Goal: Task Accomplishment & Management: Manage account settings

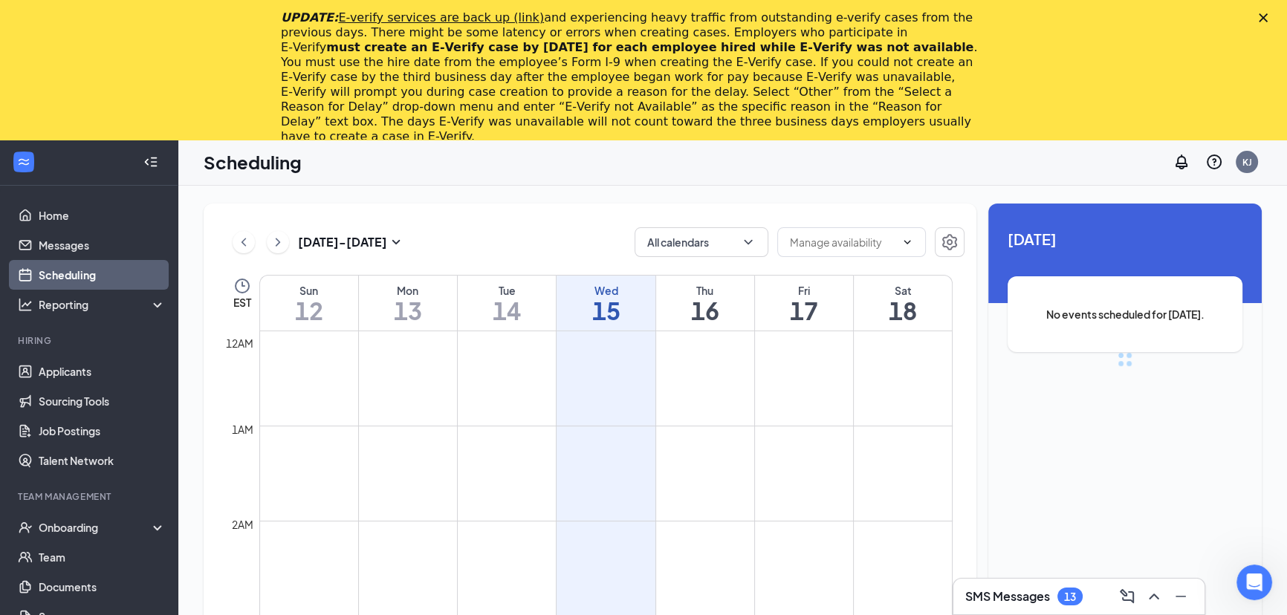
scroll to position [729, 0]
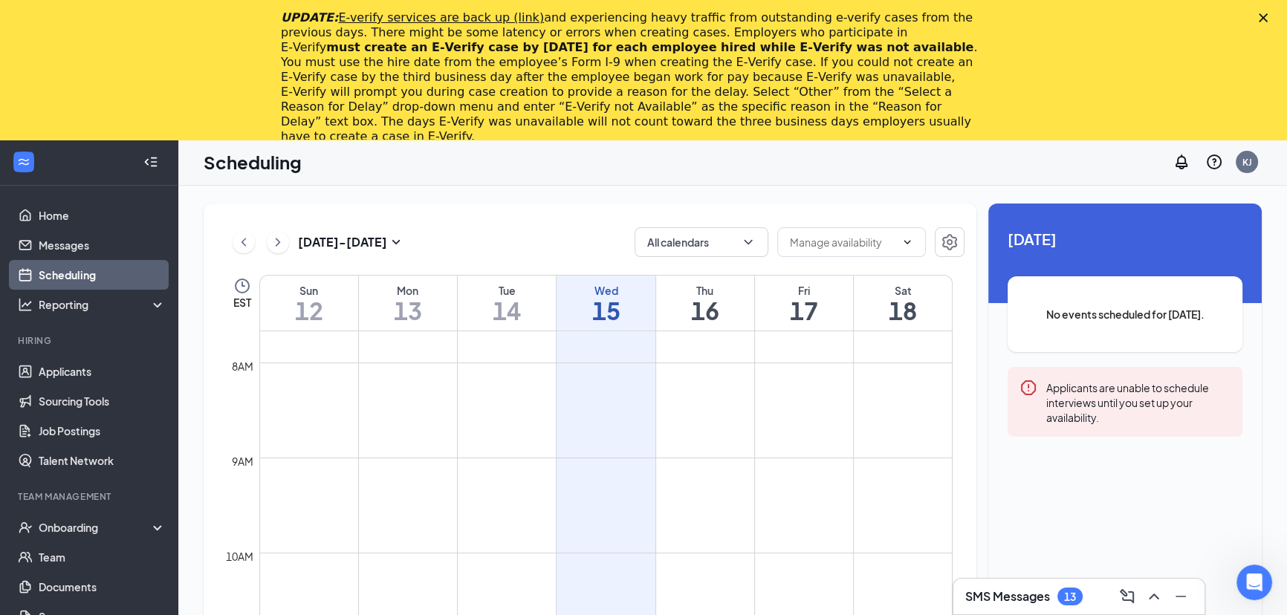
click at [1268, 15] on polygon "Close" at bounding box center [1263, 17] width 9 height 9
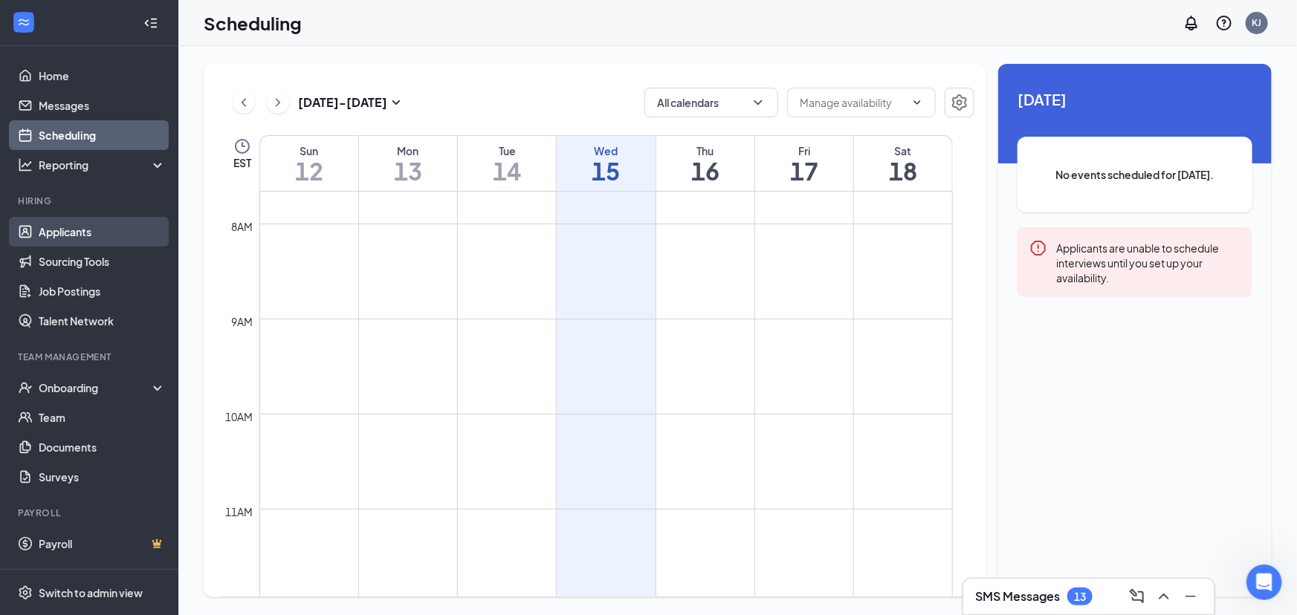
click at [72, 225] on link "Applicants" at bounding box center [102, 232] width 127 height 30
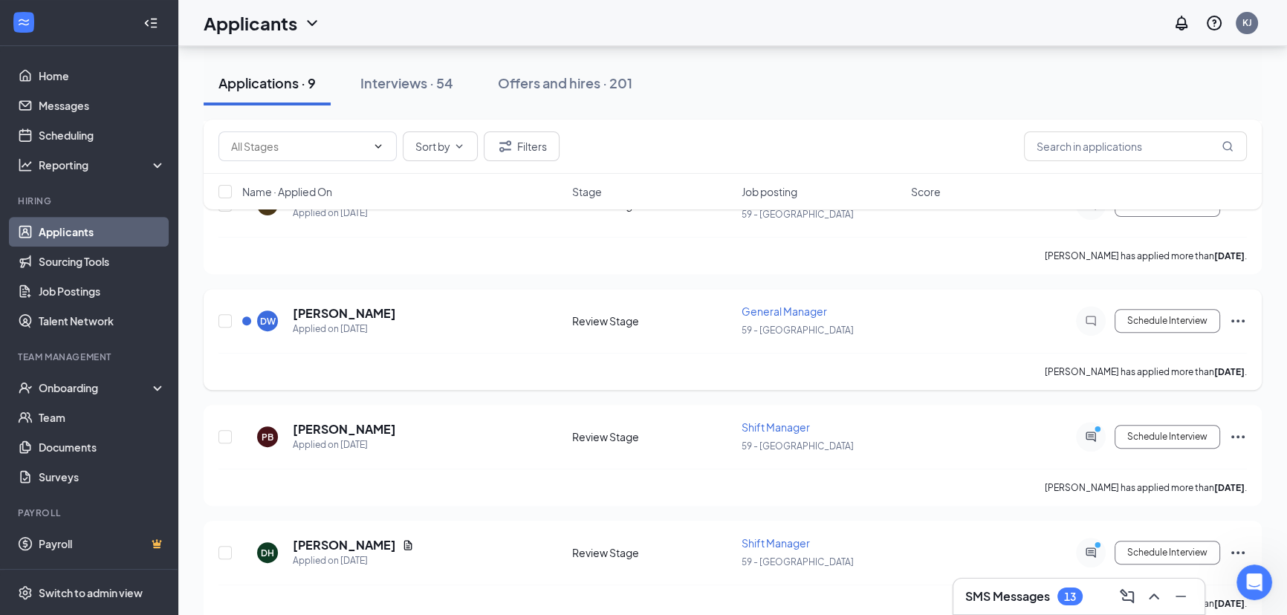
scroll to position [794, 0]
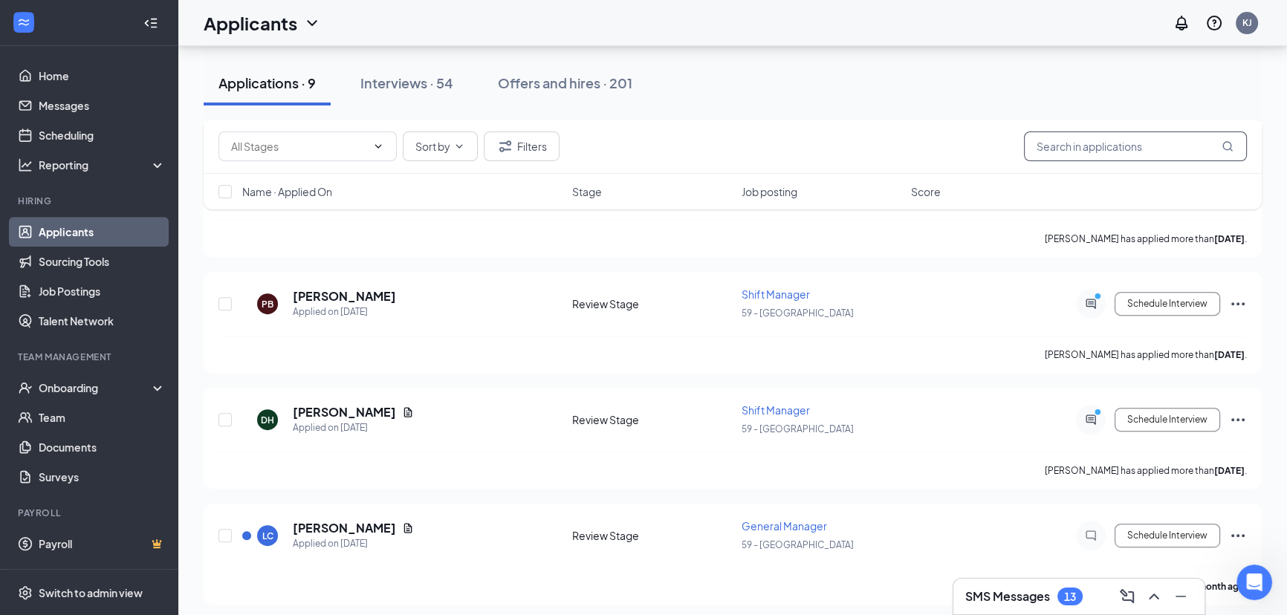
click at [1119, 150] on input "text" at bounding box center [1135, 147] width 223 height 30
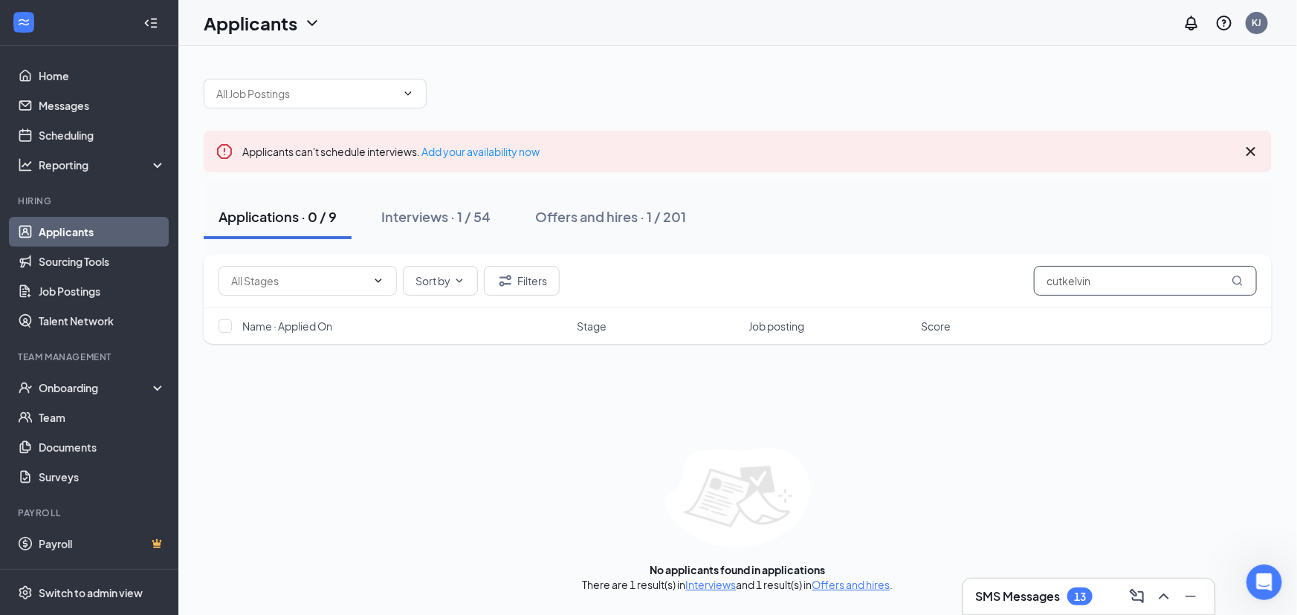
type input "cutkelvin"
click at [81, 224] on link "Applicants" at bounding box center [102, 232] width 127 height 30
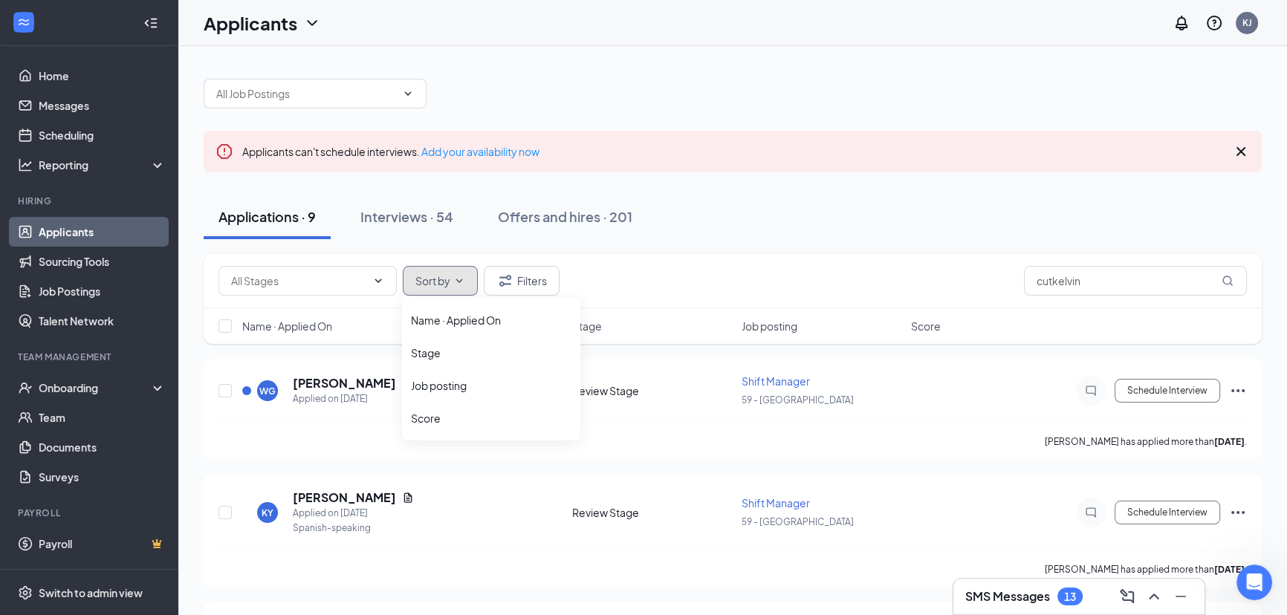
click at [452, 282] on button "Sort by" at bounding box center [440, 281] width 75 height 30
click at [511, 281] on icon "Filter" at bounding box center [505, 281] width 18 height 18
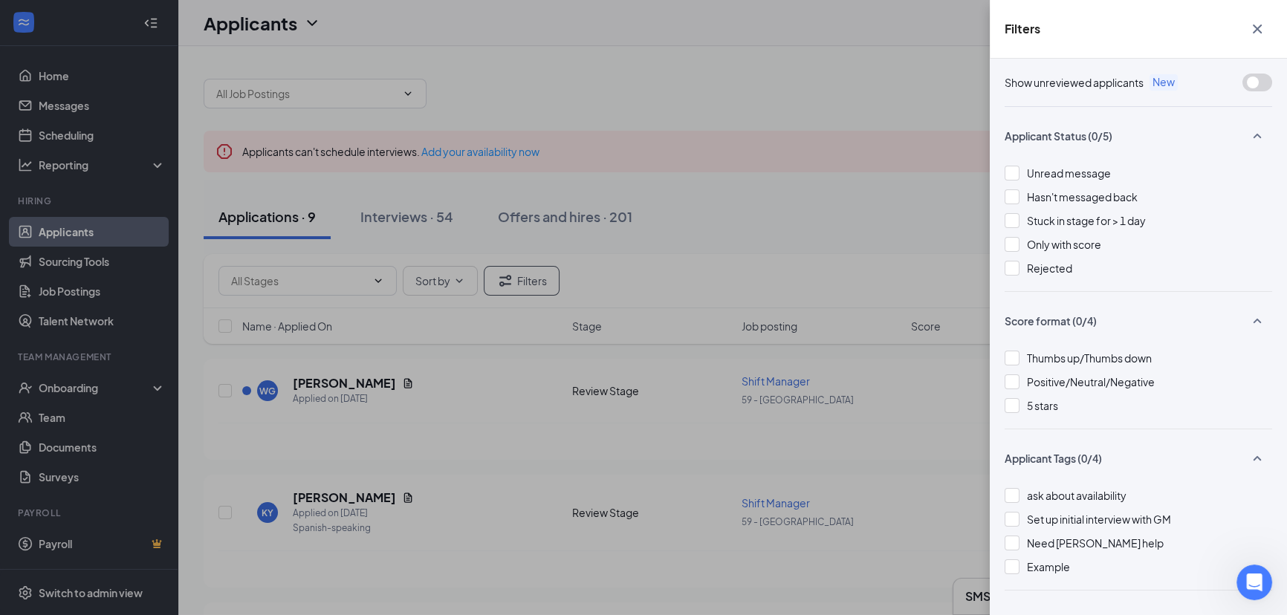
click at [682, 191] on div "Filters Show unreviewed applicants New Applicant Status (0/5) Unread message Ha…" at bounding box center [643, 307] width 1287 height 615
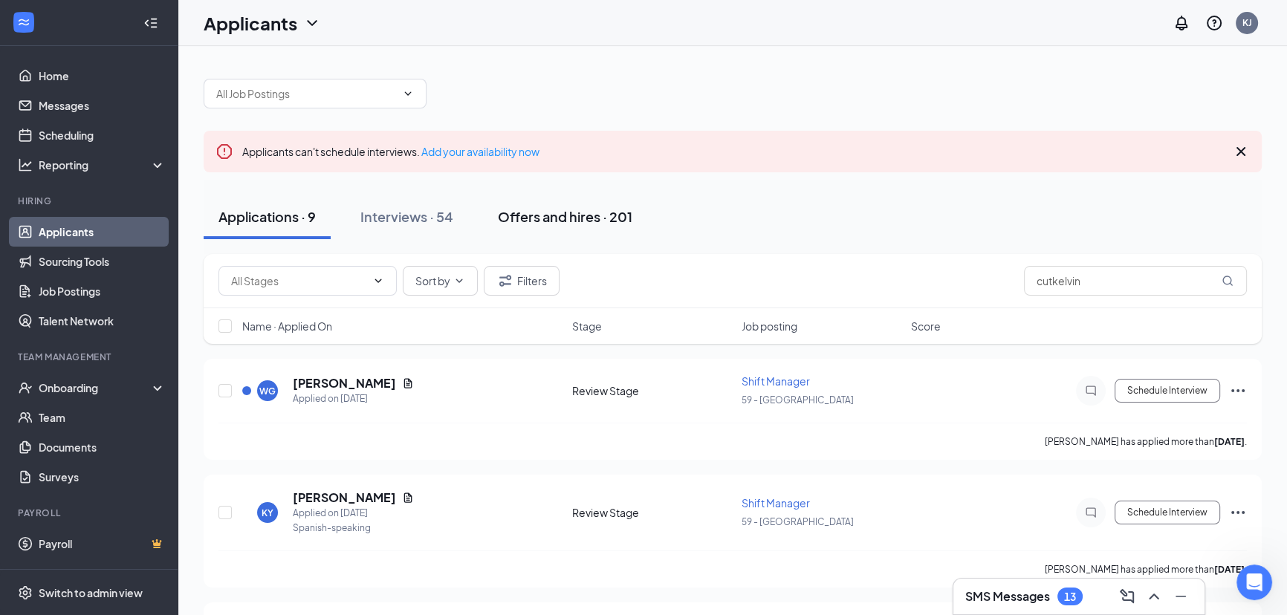
click at [535, 217] on div "Offers and hires · 201" at bounding box center [565, 216] width 134 height 19
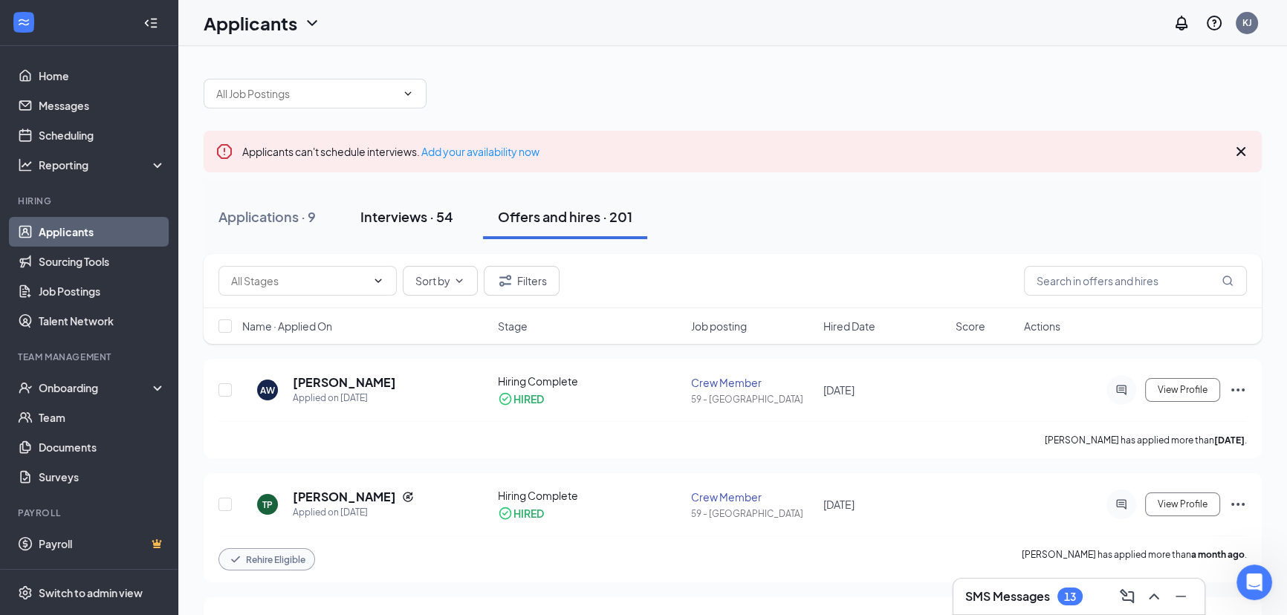
click at [429, 211] on div "Interviews · 54" at bounding box center [406, 216] width 93 height 19
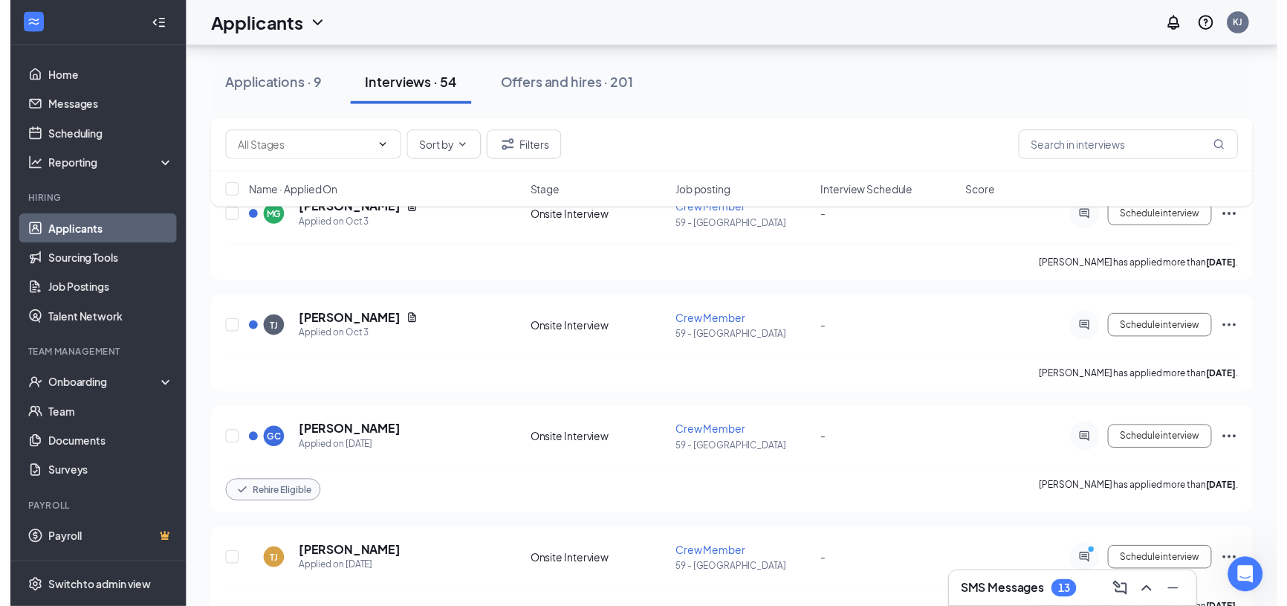
scroll to position [2229, 0]
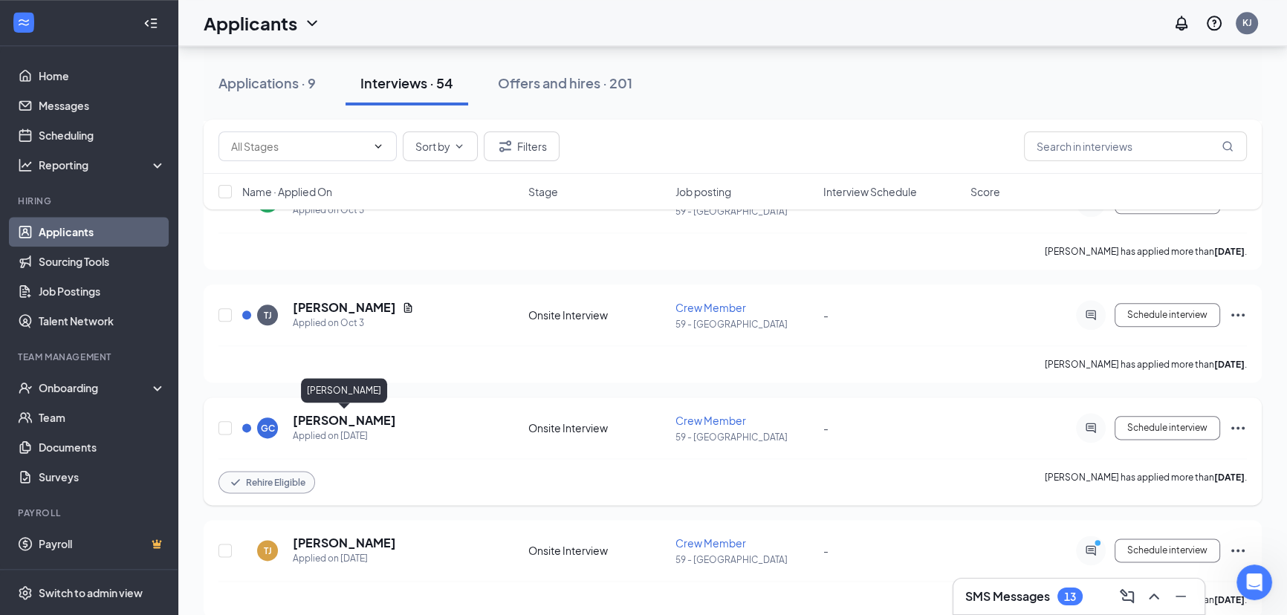
click at [348, 421] on h5 "[PERSON_NAME]" at bounding box center [344, 420] width 103 height 16
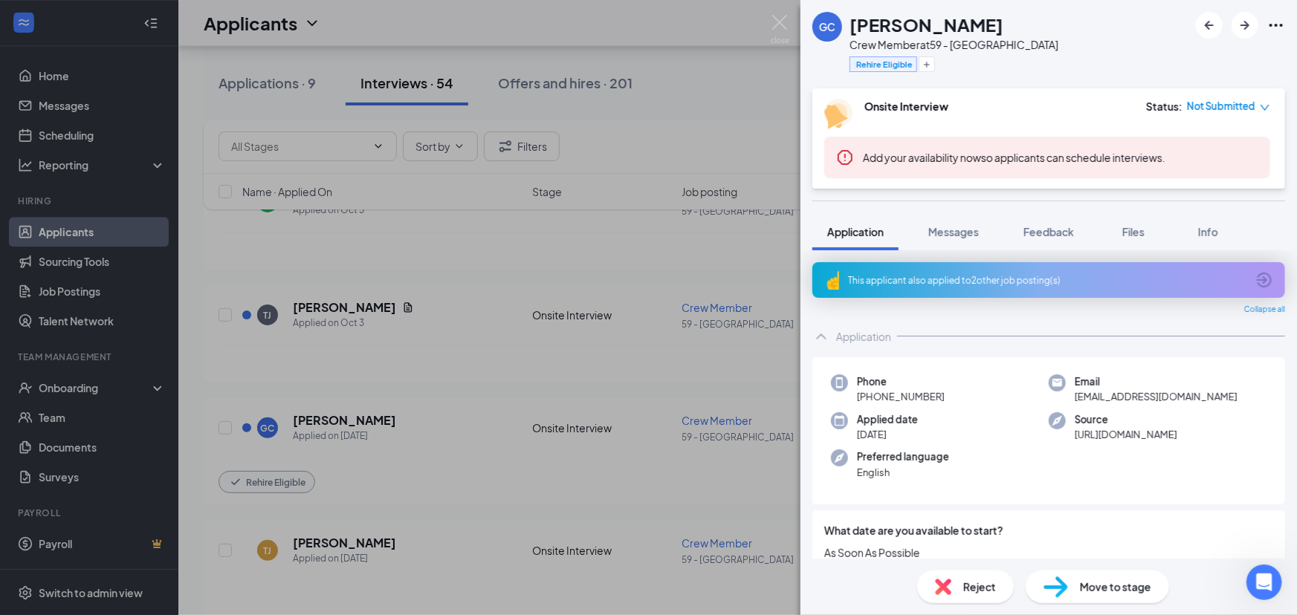
click at [1263, 105] on icon "down" at bounding box center [1264, 108] width 10 height 10
click at [1196, 177] on span "Mark complete" at bounding box center [1212, 174] width 74 height 16
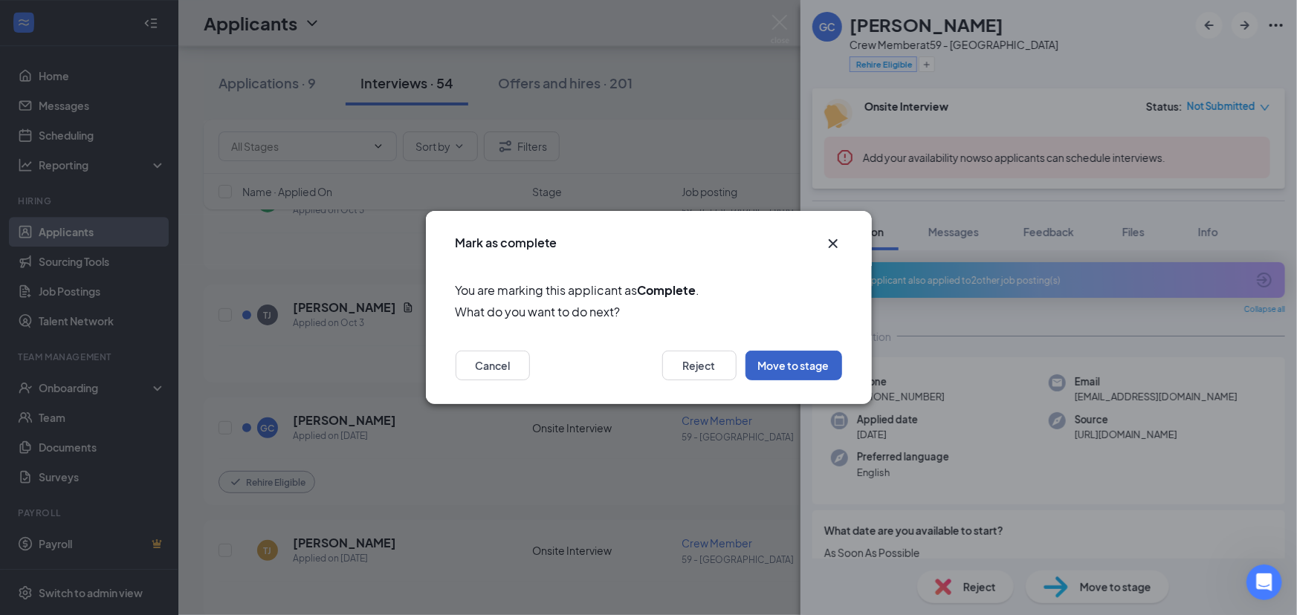
click at [797, 363] on button "Move to stage" at bounding box center [793, 366] width 97 height 30
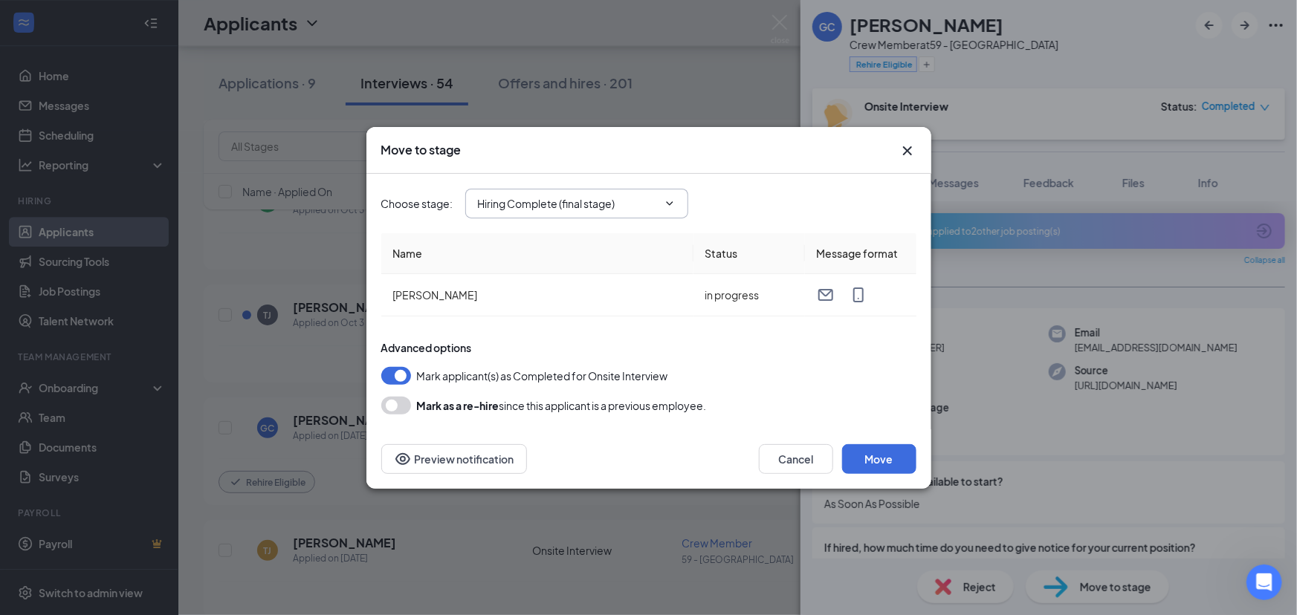
click at [661, 205] on span at bounding box center [668, 204] width 15 height 12
click at [672, 200] on icon "ChevronDown" at bounding box center [670, 204] width 12 height 12
click at [729, 198] on div "Choose stage : Hiring Complete (final stage) Application Onsite Interview (curr…" at bounding box center [648, 204] width 535 height 30
click at [857, 463] on button "Move" at bounding box center [879, 459] width 74 height 30
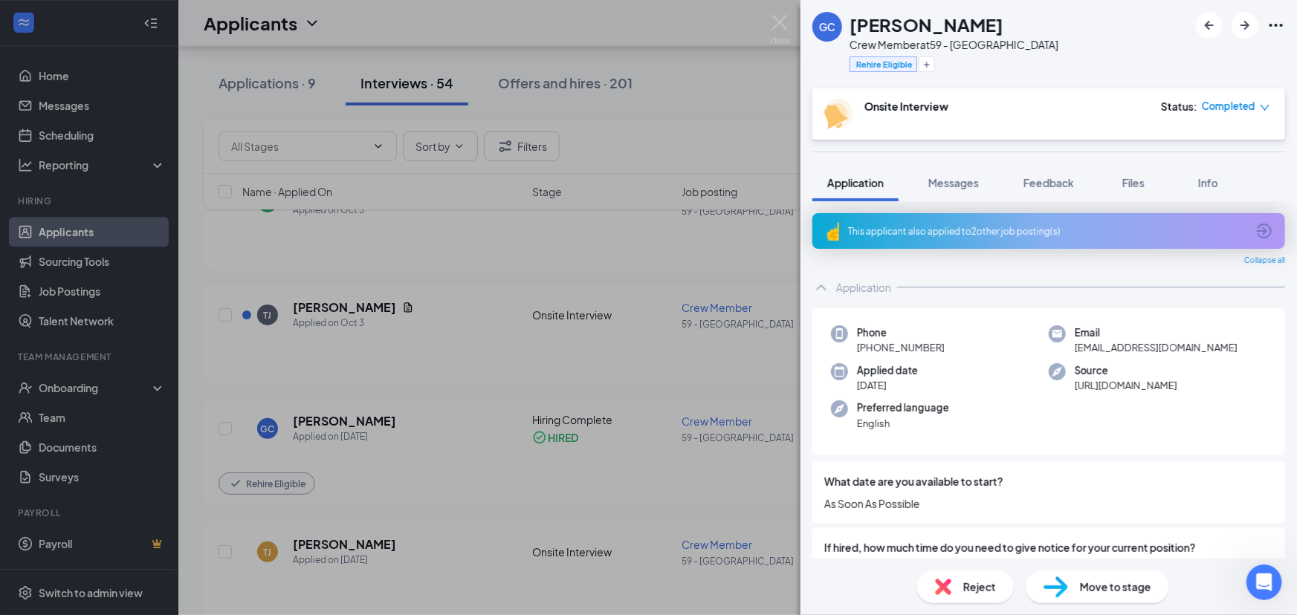
click at [229, 424] on div "GC [PERSON_NAME] Crew Member at 59 - [GEOGRAPHIC_DATA] Rehire Eligible Onsite I…" at bounding box center [648, 307] width 1297 height 615
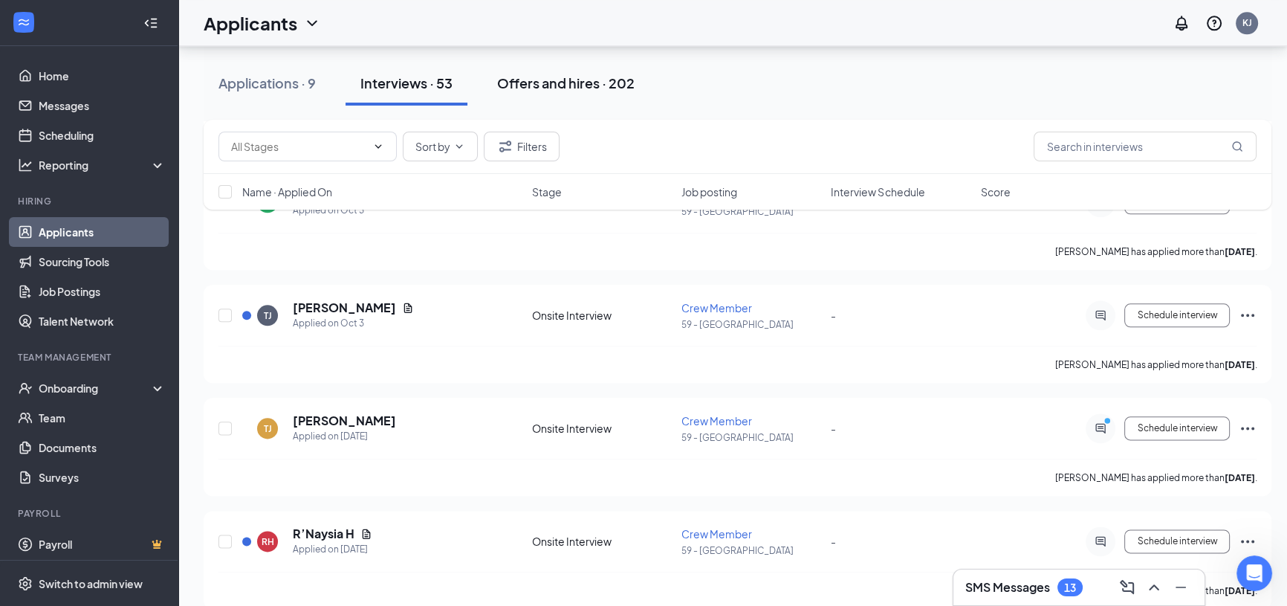
click at [542, 85] on div "Offers and hires · 202" at bounding box center [565, 83] width 137 height 19
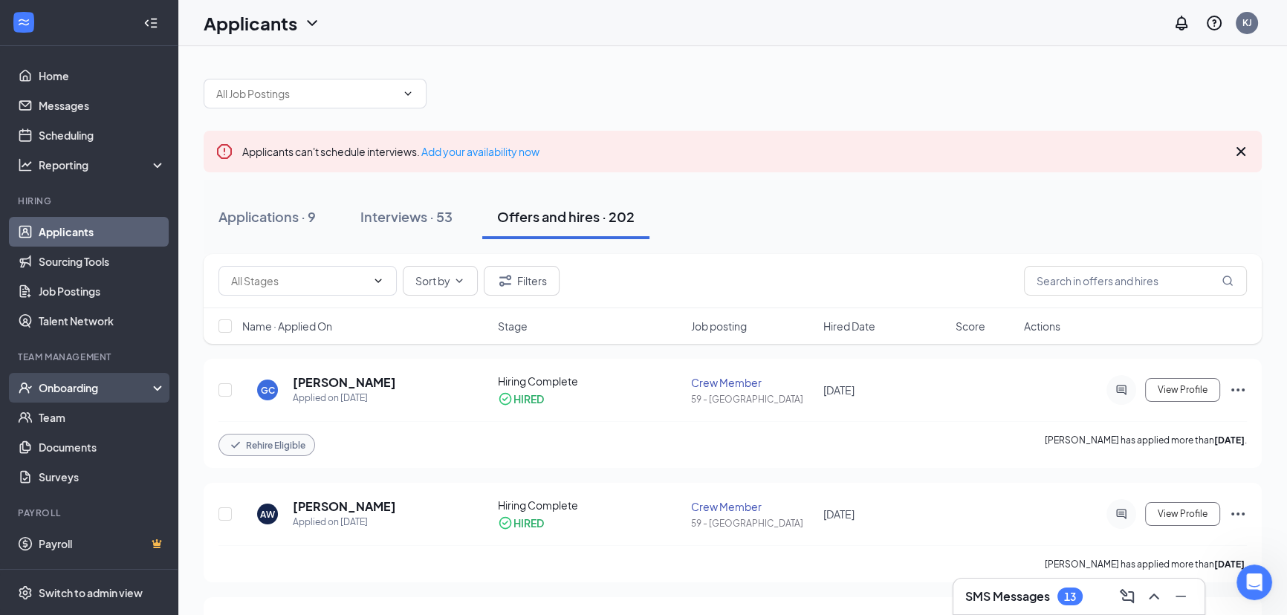
click at [88, 386] on div "Onboarding" at bounding box center [96, 387] width 114 height 15
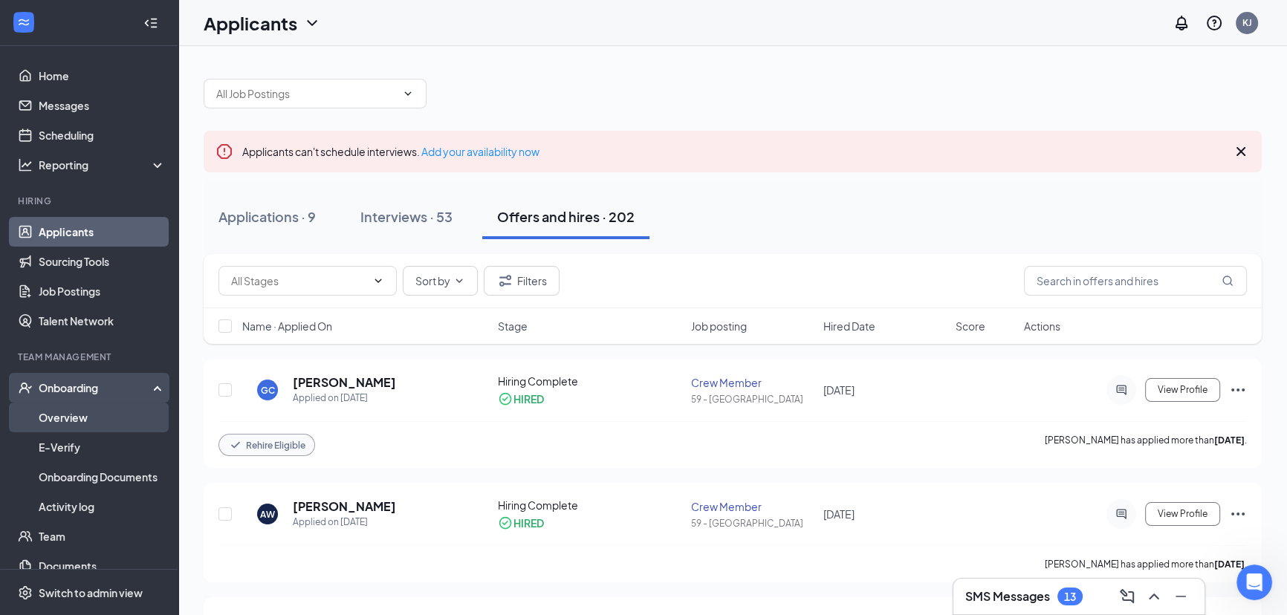
click at [78, 420] on link "Overview" at bounding box center [102, 418] width 127 height 30
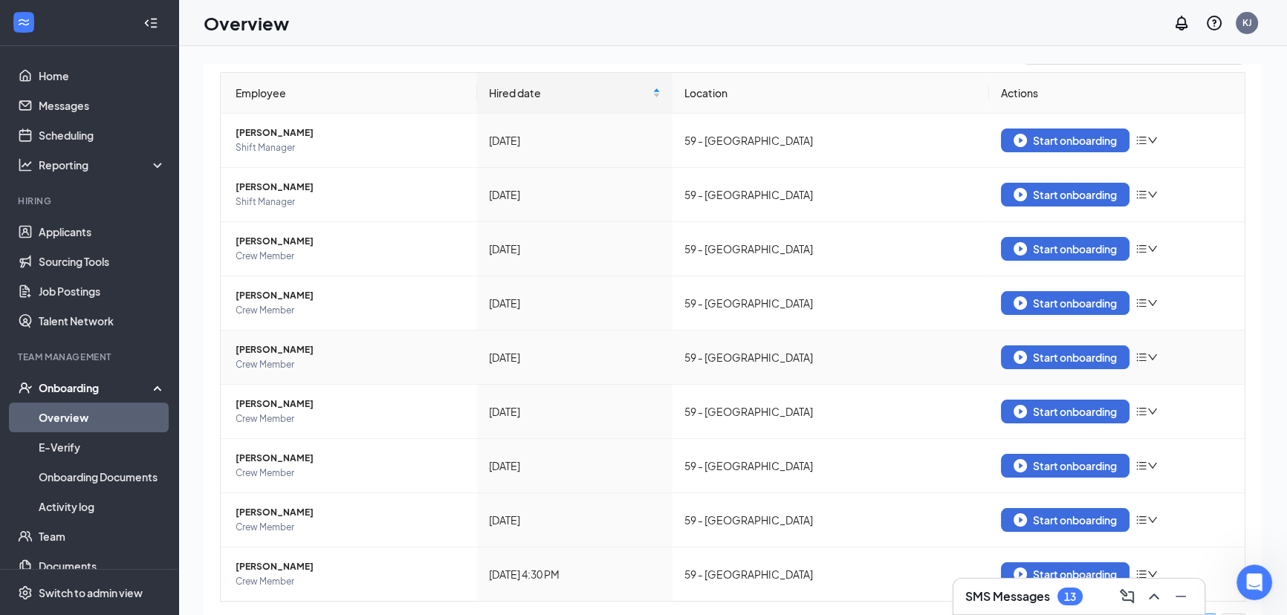
scroll to position [173, 0]
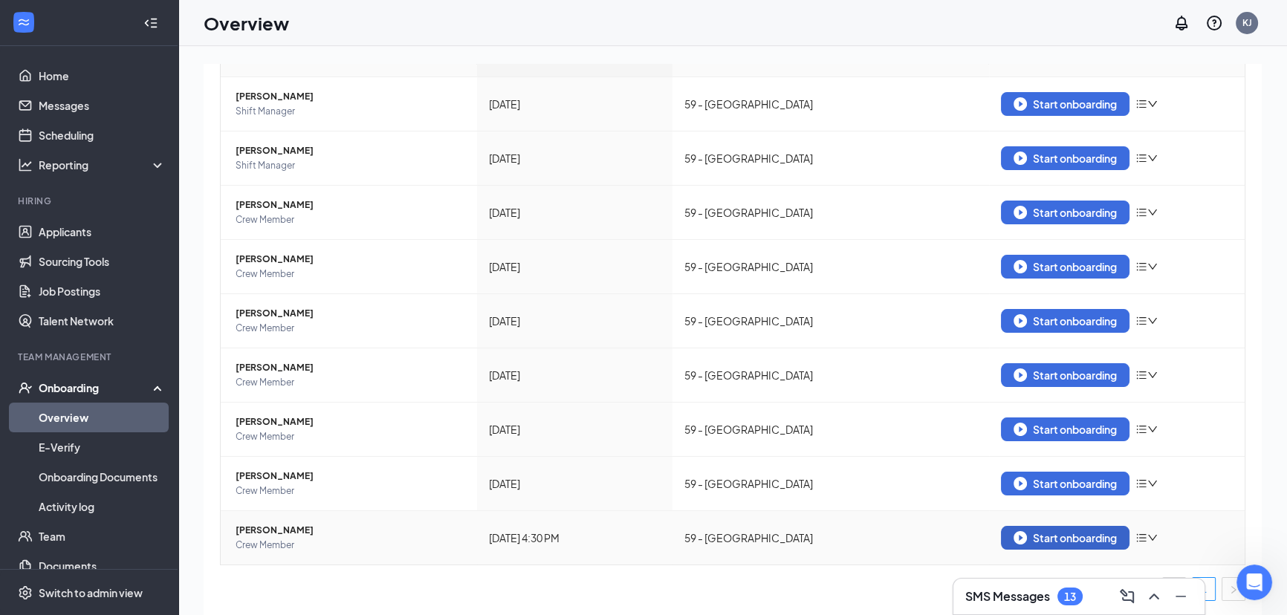
click at [1065, 539] on div "Start onboarding" at bounding box center [1065, 537] width 103 height 13
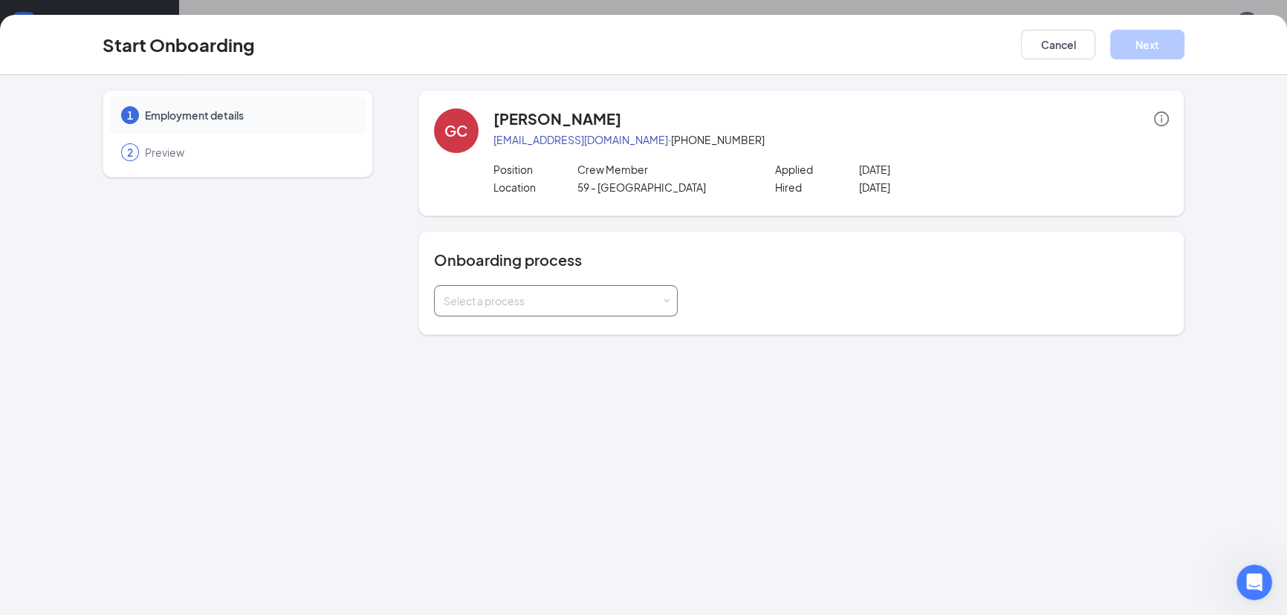
click at [522, 301] on div "Select a process" at bounding box center [553, 301] width 218 height 15
click at [499, 330] on span "General Onboarding Process" at bounding box center [510, 330] width 143 height 13
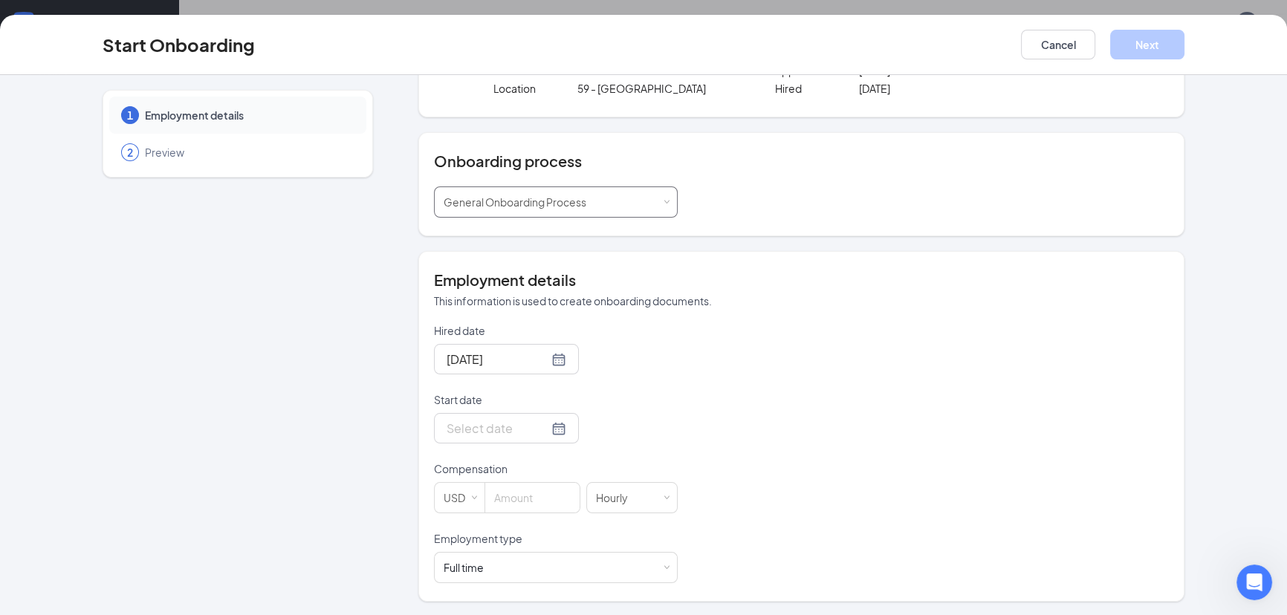
scroll to position [67, 0]
click at [535, 425] on div at bounding box center [507, 428] width 120 height 19
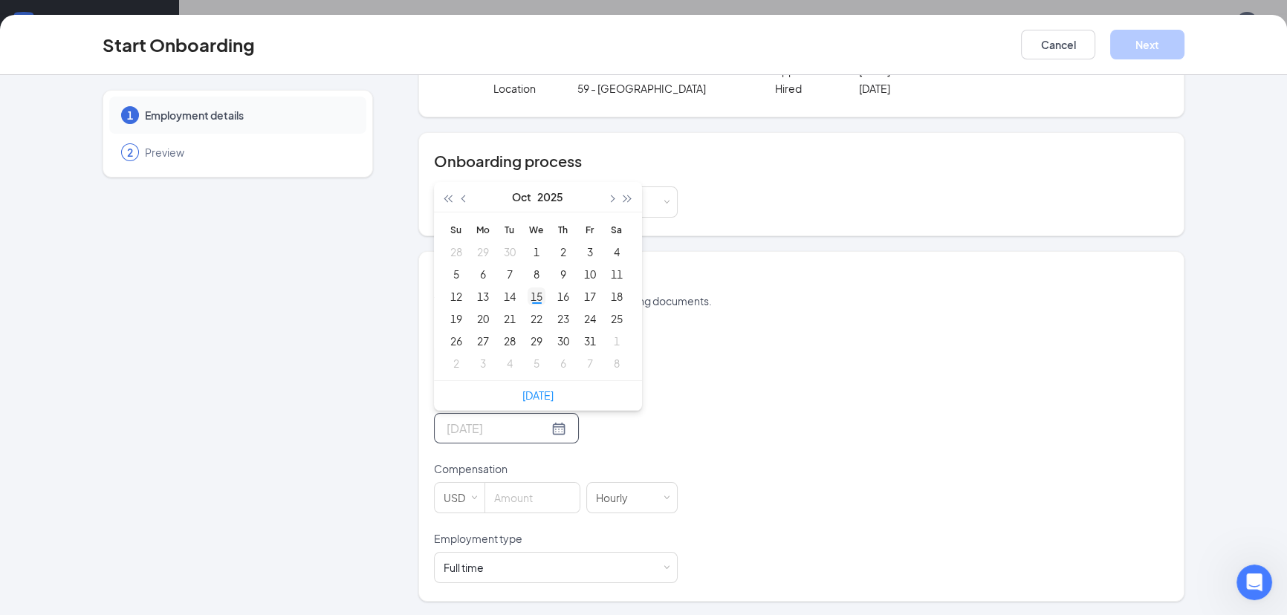
type input "[DATE]"
click at [535, 295] on div "15" at bounding box center [537, 297] width 18 height 18
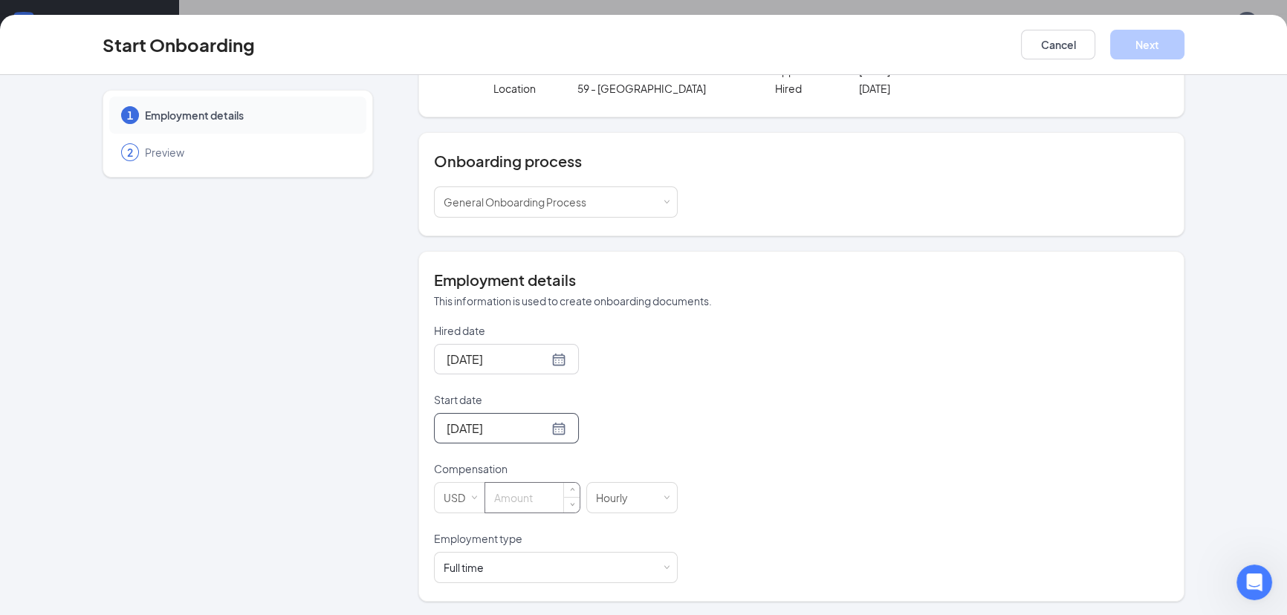
click at [528, 502] on input at bounding box center [532, 498] width 94 height 30
type input "13"
click at [551, 568] on div "Full time Works 30+ hours per week and is reasonably expected to work" at bounding box center [556, 568] width 224 height 30
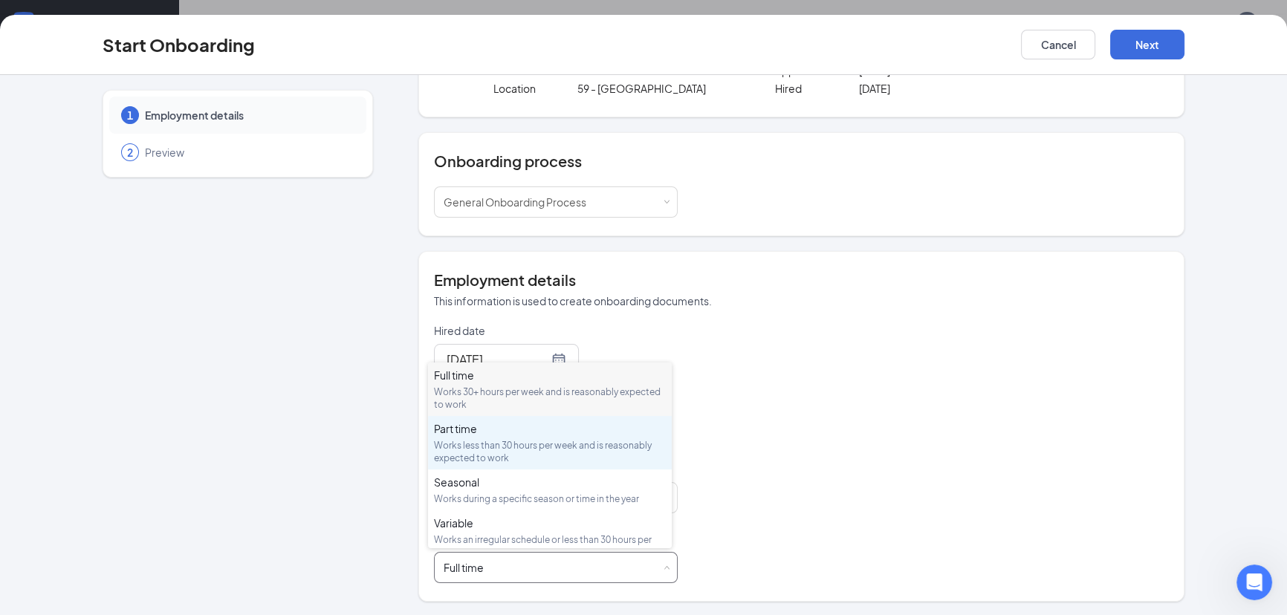
click at [507, 441] on div "Works less than 30 hours per week and is reasonably expected to work" at bounding box center [550, 451] width 232 height 25
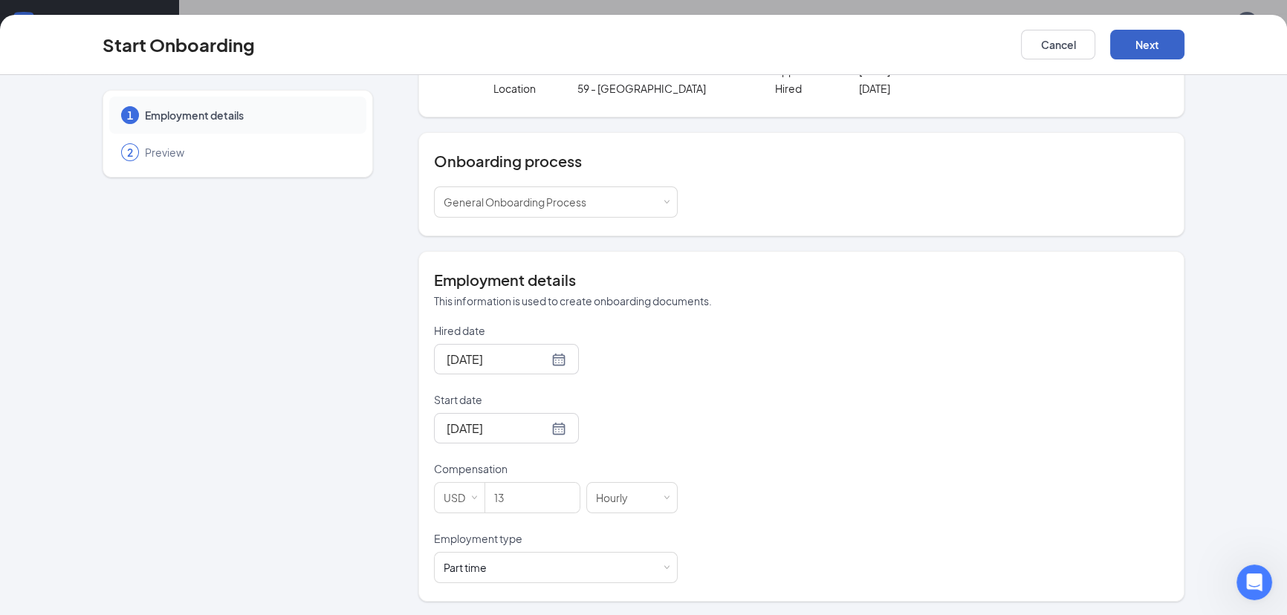
click at [1149, 44] on button "Next" at bounding box center [1147, 45] width 74 height 30
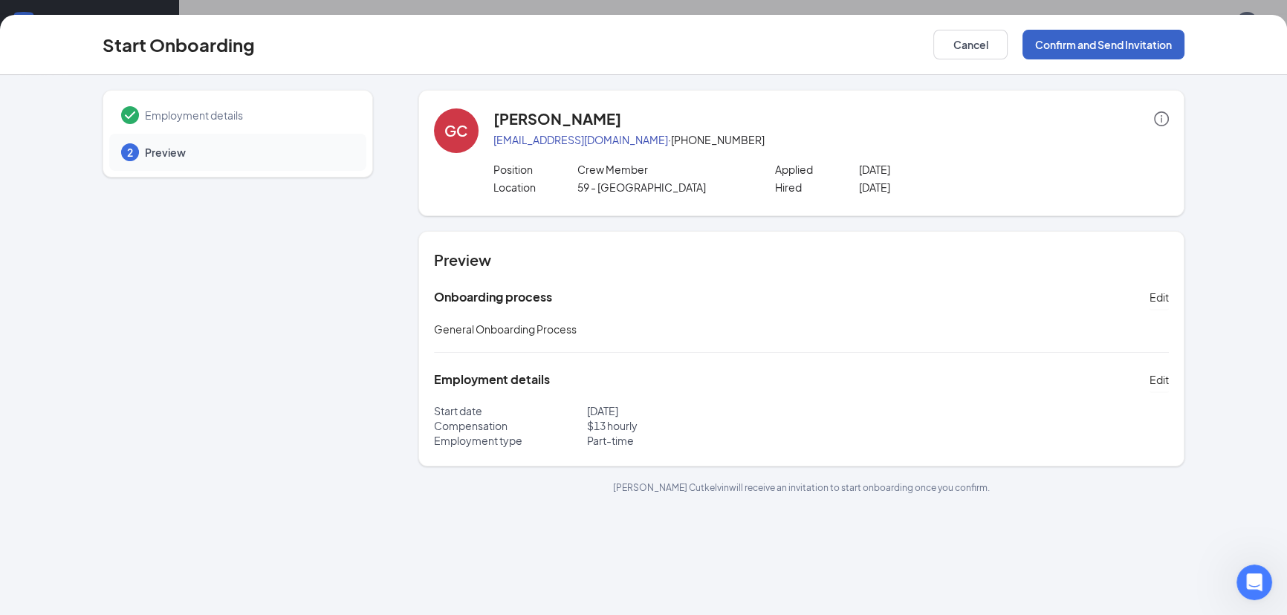
click at [1092, 39] on button "Confirm and Send Invitation" at bounding box center [1103, 45] width 162 height 30
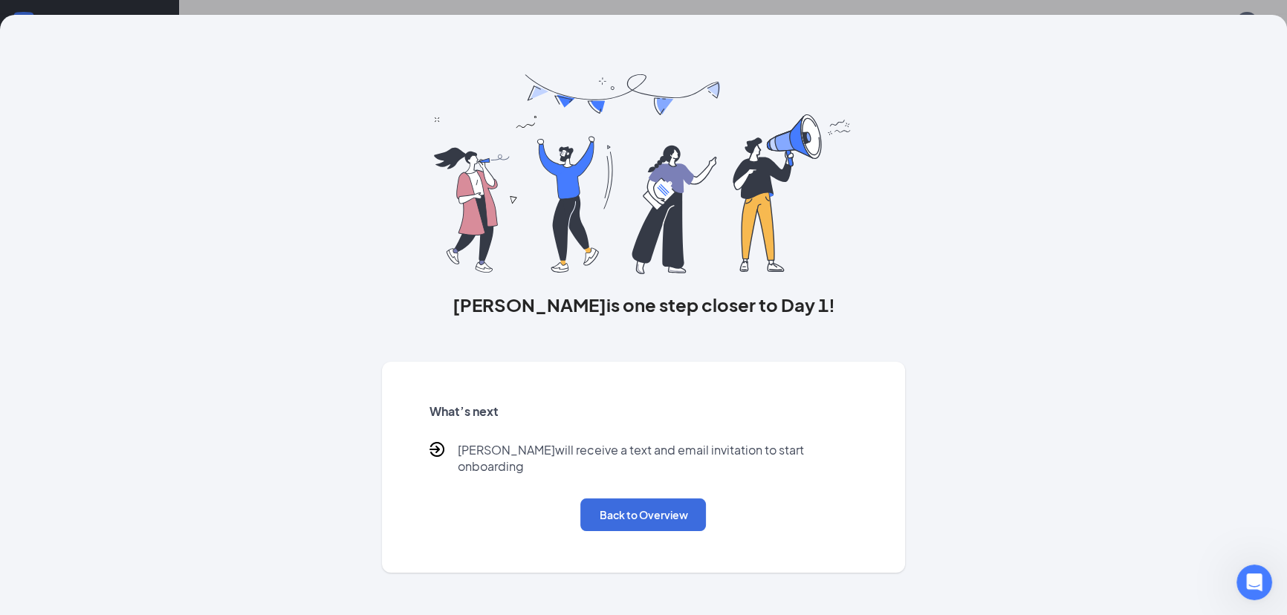
scroll to position [119, 0]
click at [626, 505] on button "Back to Overview" at bounding box center [643, 515] width 126 height 33
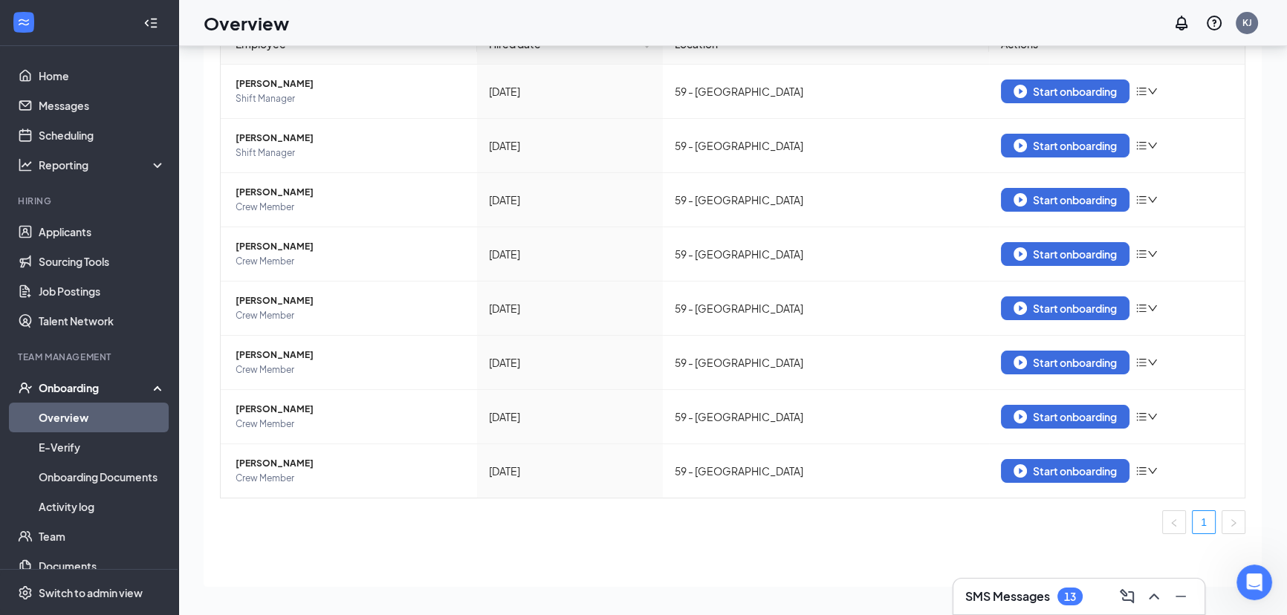
click at [76, 412] on link "Overview" at bounding box center [102, 418] width 127 height 30
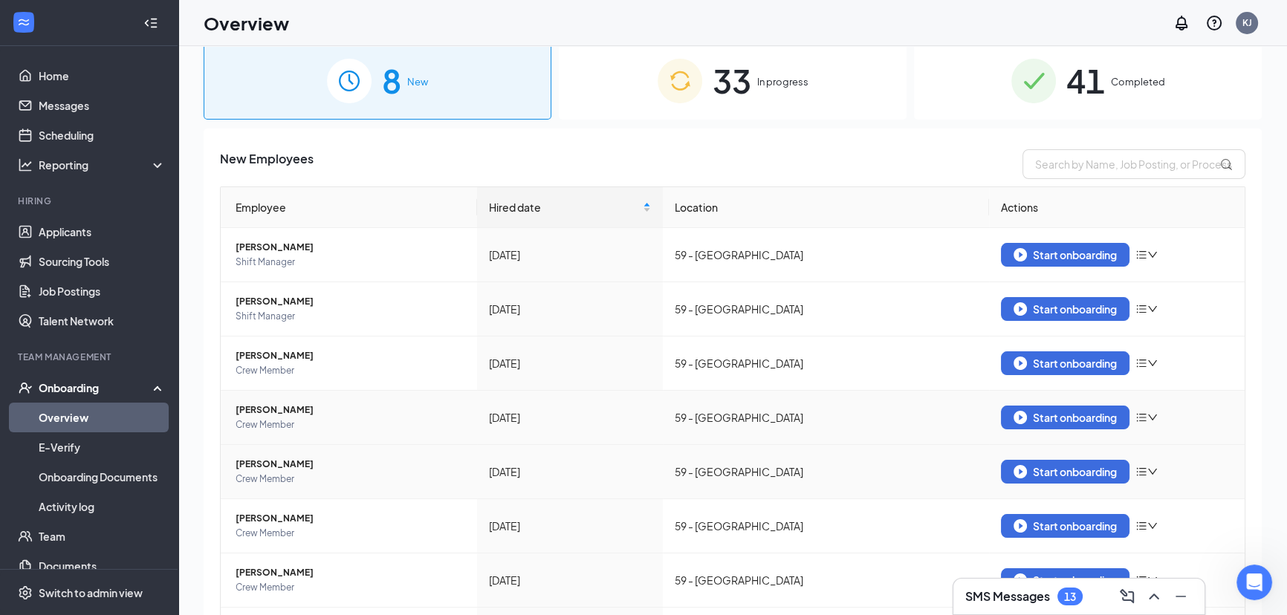
scroll to position [0, 0]
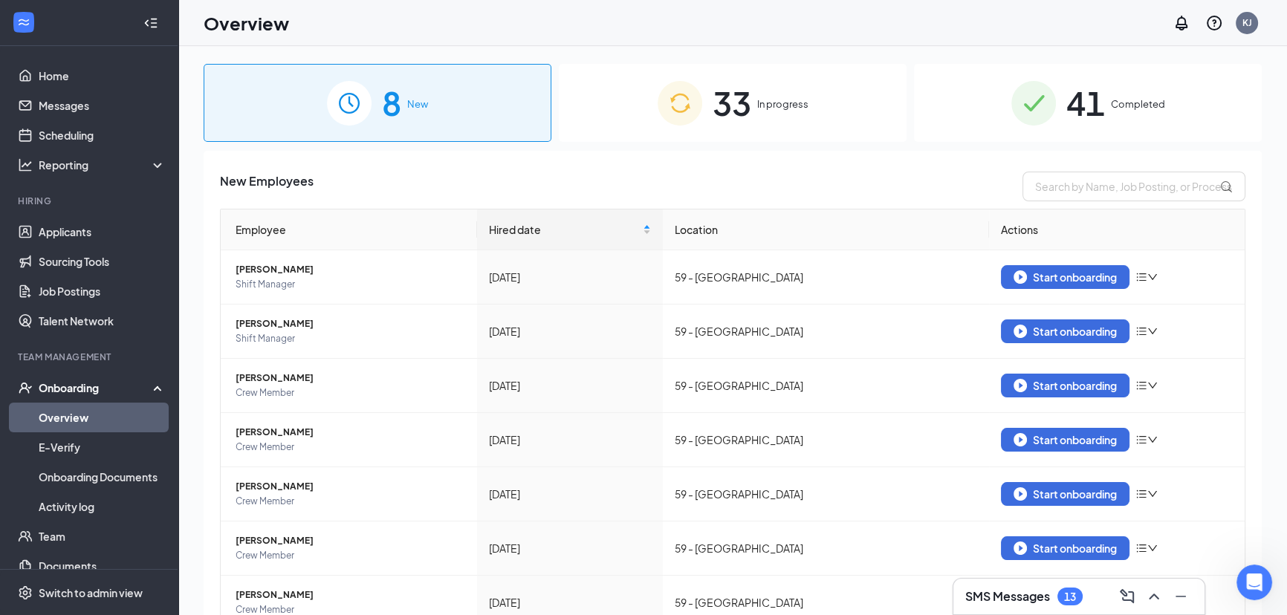
click at [675, 104] on img at bounding box center [680, 103] width 45 height 45
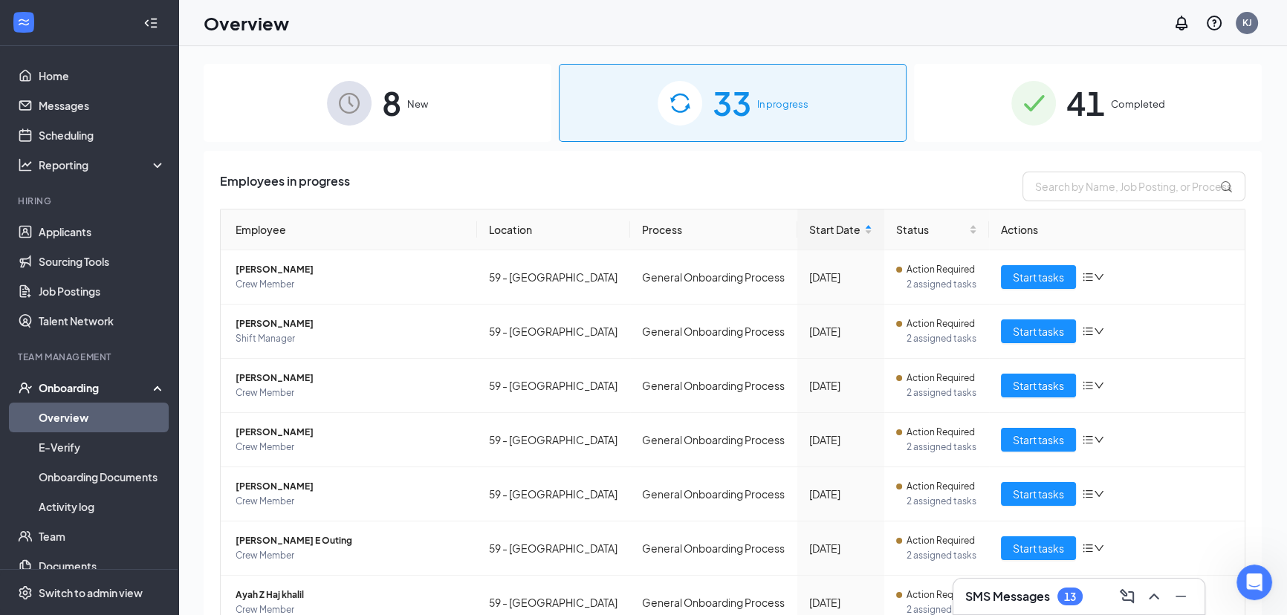
click at [72, 416] on link "Overview" at bounding box center [102, 418] width 127 height 30
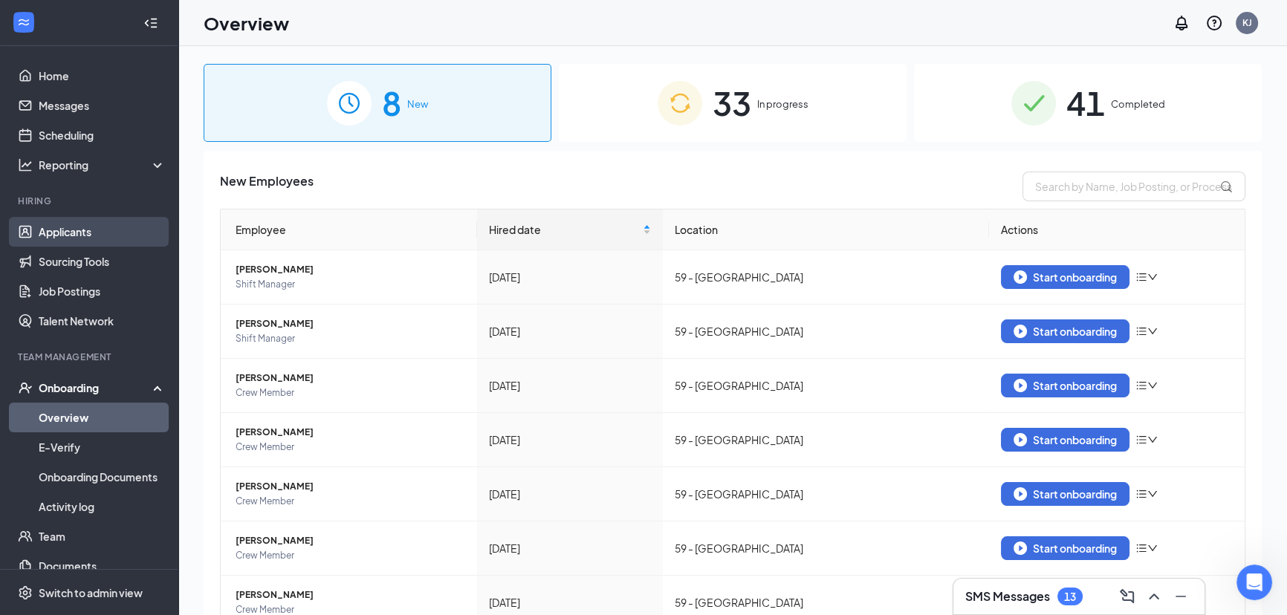
click at [82, 232] on link "Applicants" at bounding box center [102, 232] width 127 height 30
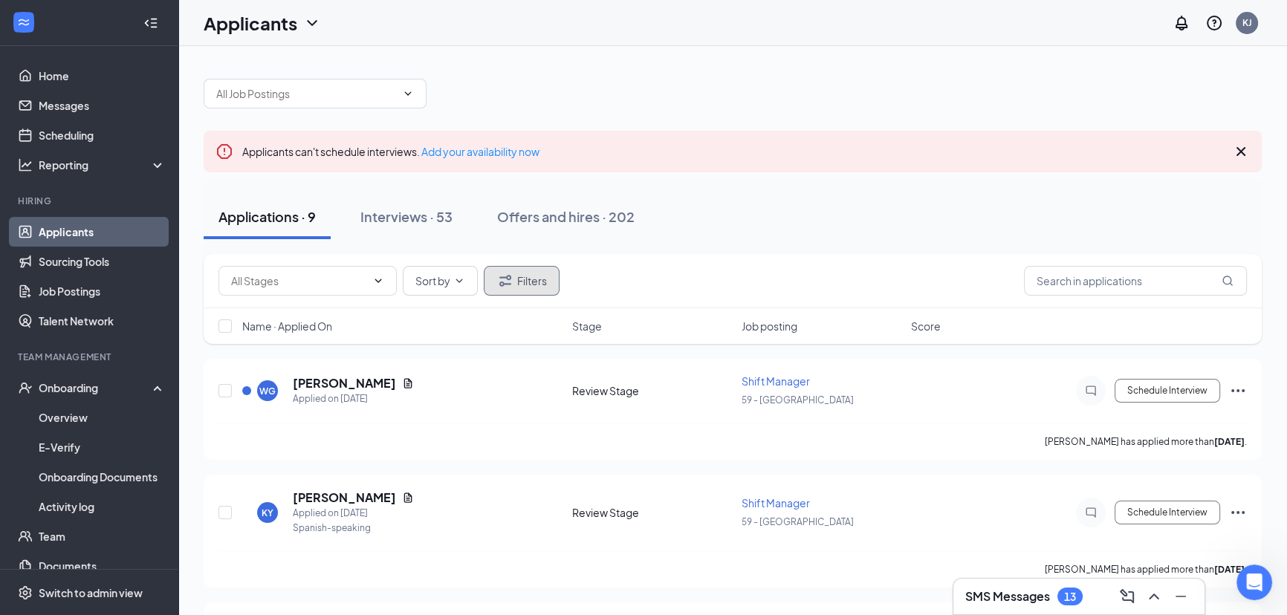
click at [502, 286] on icon "Filter" at bounding box center [505, 281] width 18 height 18
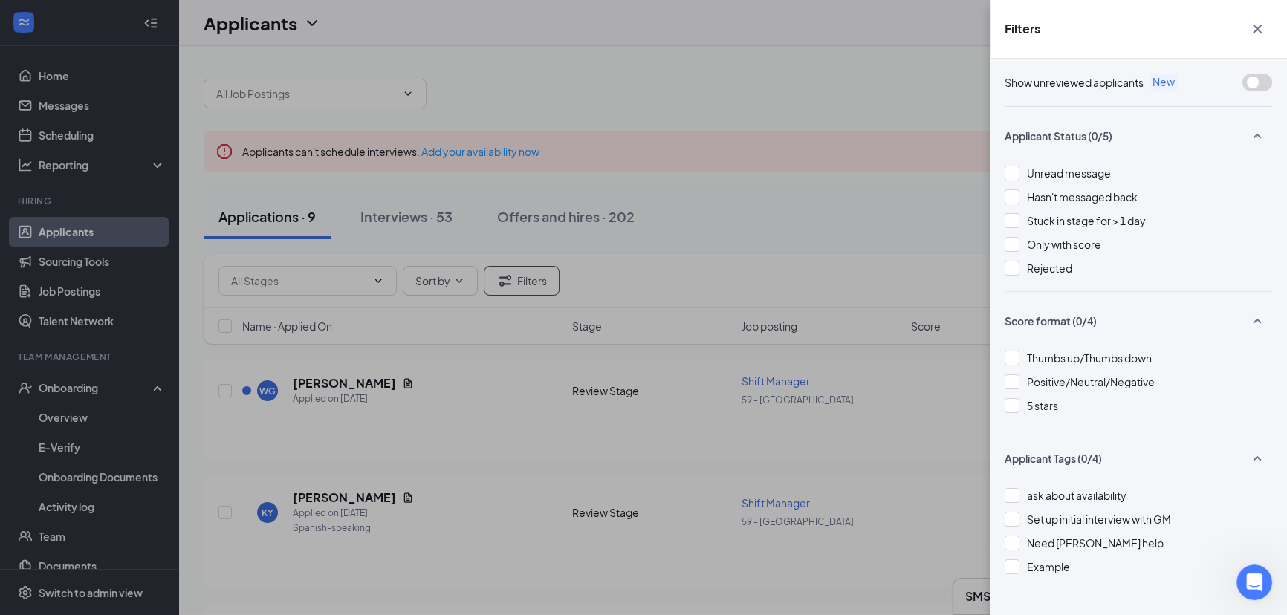
drag, startPoint x: 839, startPoint y: 106, endPoint x: 855, endPoint y: 137, distance: 34.6
click at [839, 108] on div "Filters Show unreviewed applicants New Applicant Status (0/5) Unread message Ha…" at bounding box center [643, 307] width 1287 height 615
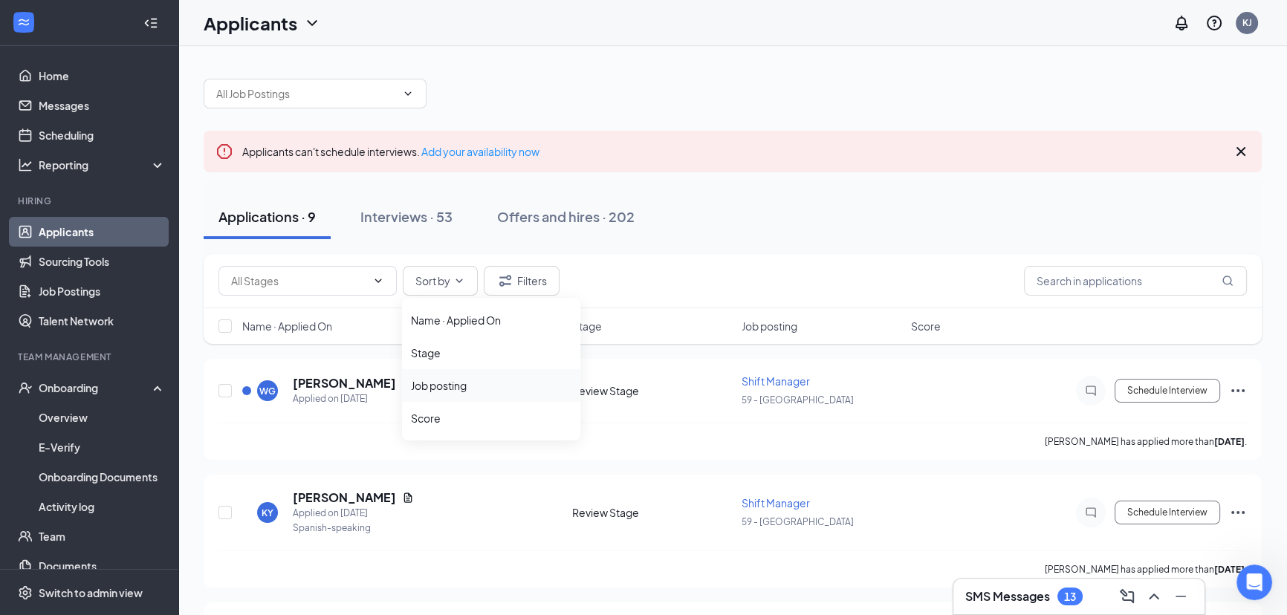
click at [441, 384] on div "Job posting" at bounding box center [491, 385] width 160 height 15
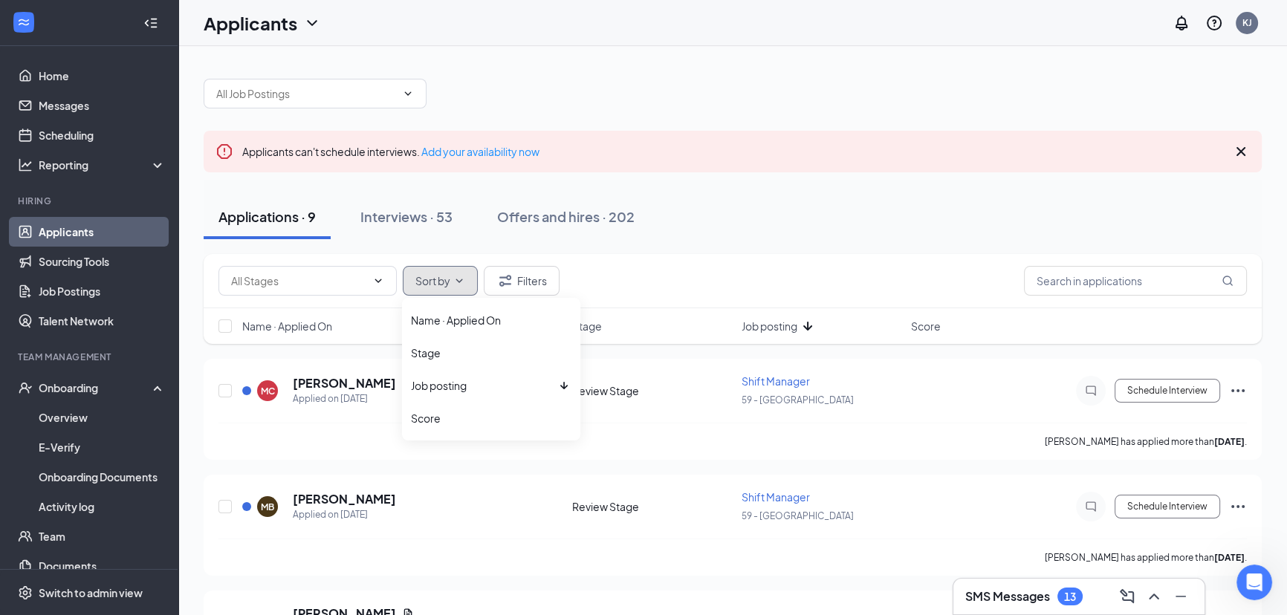
click at [438, 282] on span "Sort by" at bounding box center [432, 281] width 35 height 10
click at [377, 276] on icon "ChevronDown" at bounding box center [378, 281] width 12 height 12
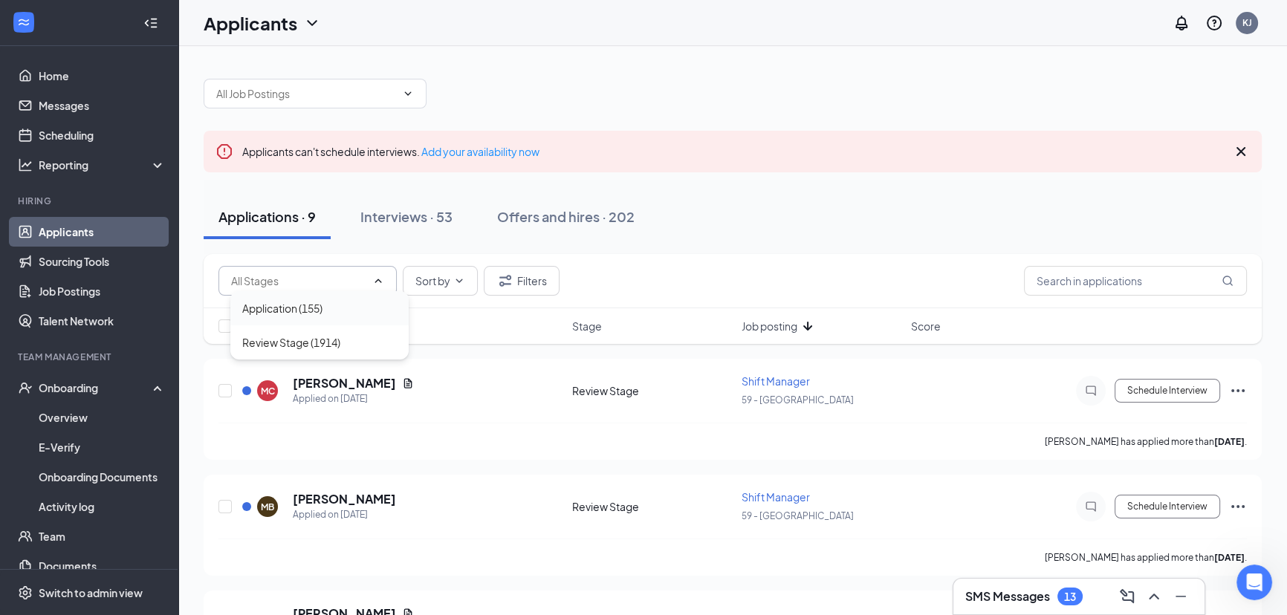
click at [314, 306] on div "Application (155)" at bounding box center [282, 308] width 80 height 16
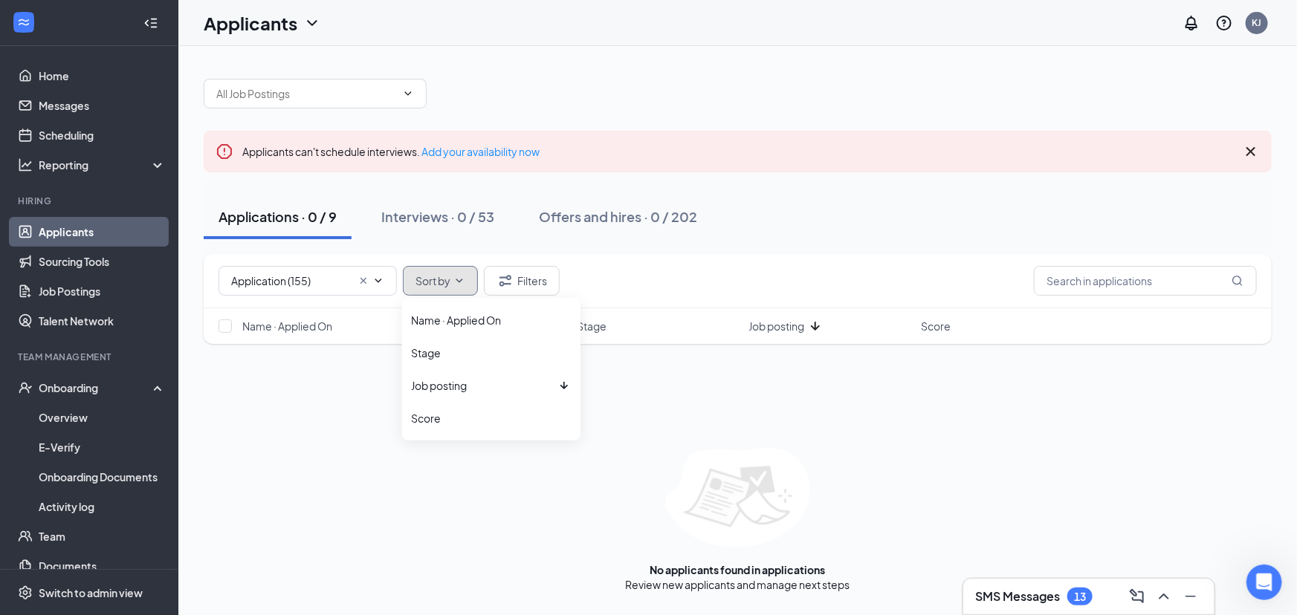
click at [450, 279] on span "Sort by" at bounding box center [432, 281] width 35 height 10
click at [438, 350] on div "Stage" at bounding box center [491, 353] width 160 height 15
click at [352, 282] on span "Application (155) Application (155) Review Stage (1914)" at bounding box center [307, 281] width 178 height 30
click at [331, 278] on input "Application (155)" at bounding box center [291, 281] width 120 height 16
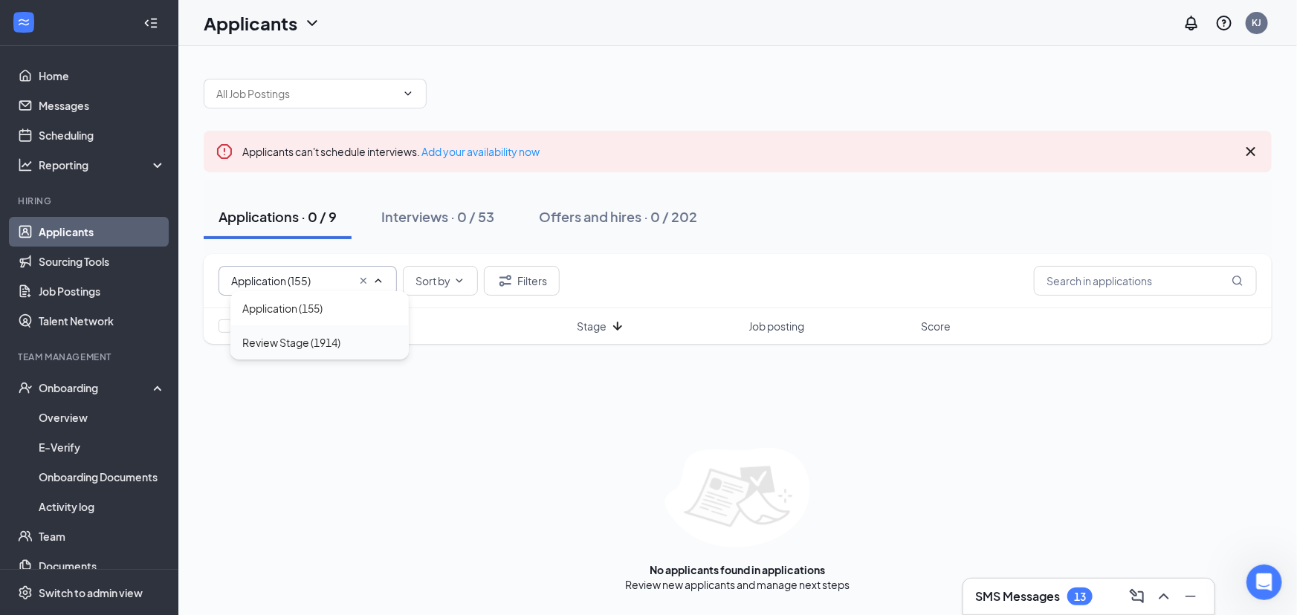
click at [292, 340] on div "Review Stage (1914)" at bounding box center [291, 342] width 98 height 16
type input "Review Stage (1914)"
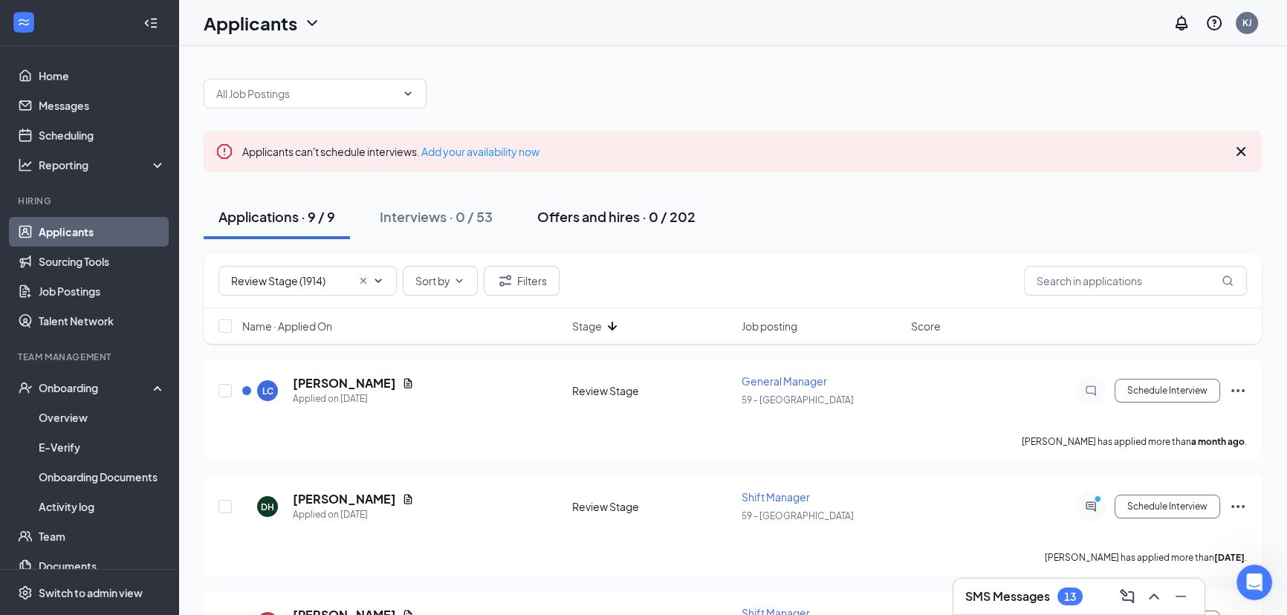
click at [594, 219] on div "Offers and hires · 0 / 202" at bounding box center [616, 216] width 158 height 19
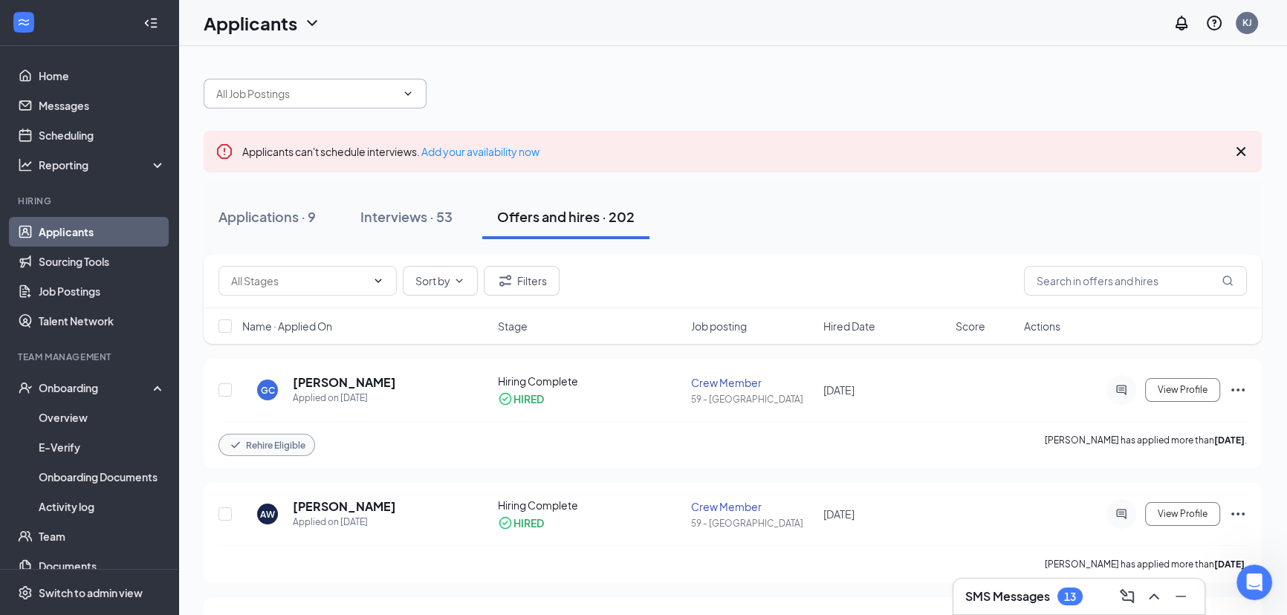
click at [412, 97] on icon "ChevronDown" at bounding box center [408, 94] width 12 height 12
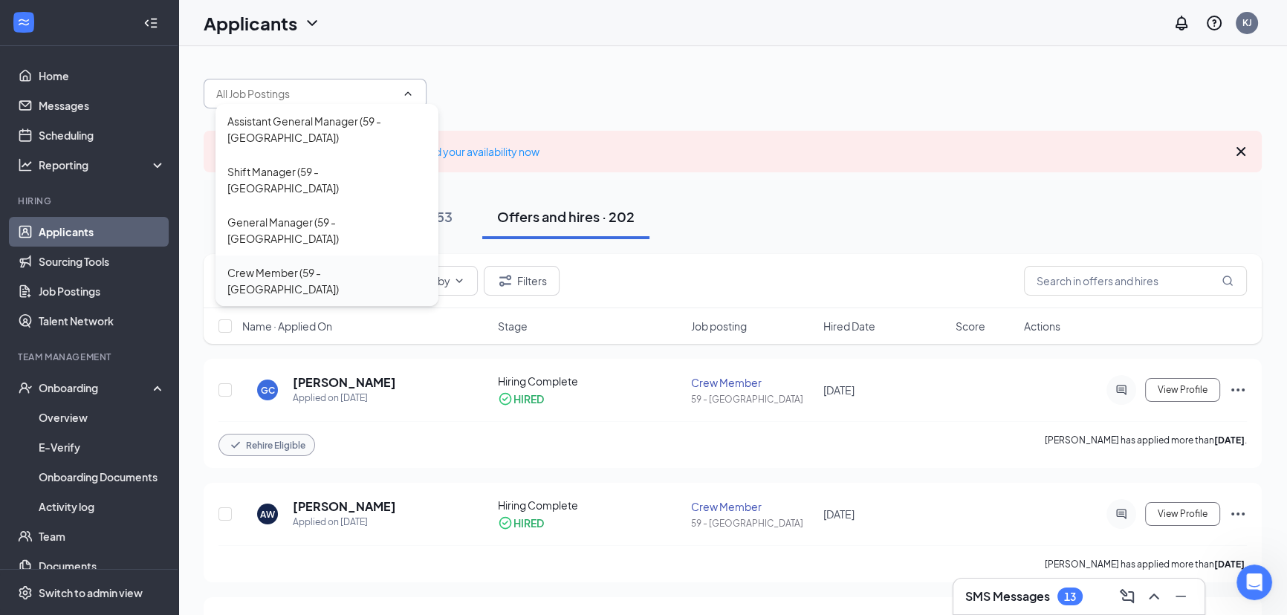
click at [290, 265] on div "Crew Member (59 - [GEOGRAPHIC_DATA])" at bounding box center [326, 281] width 199 height 33
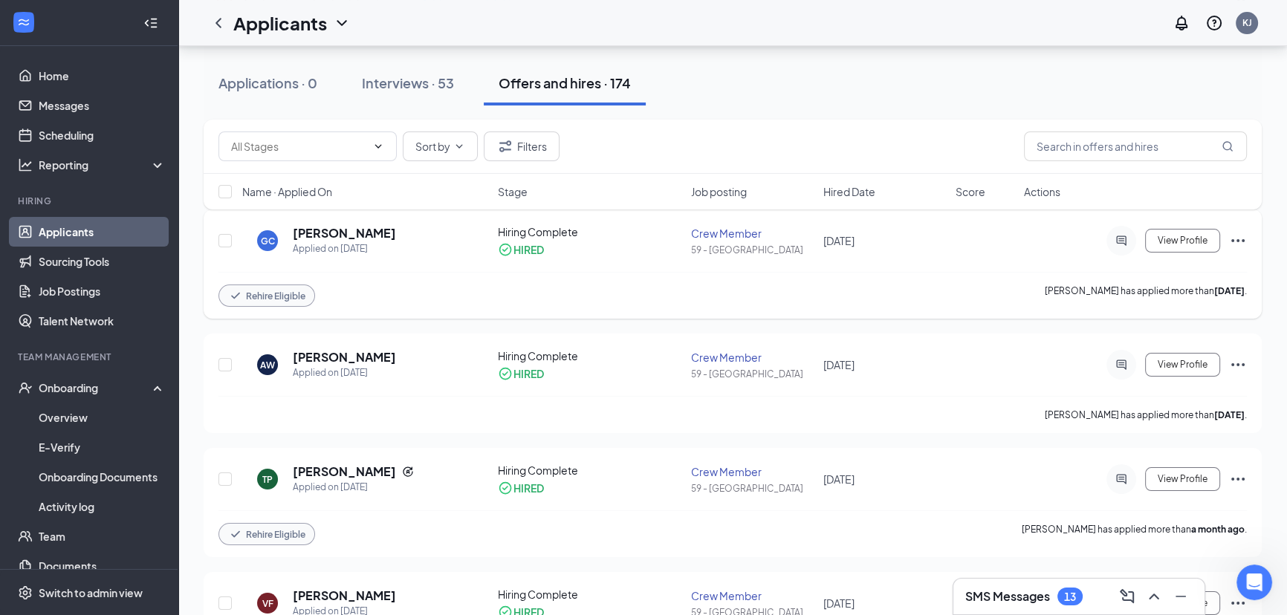
scroll to position [202, 0]
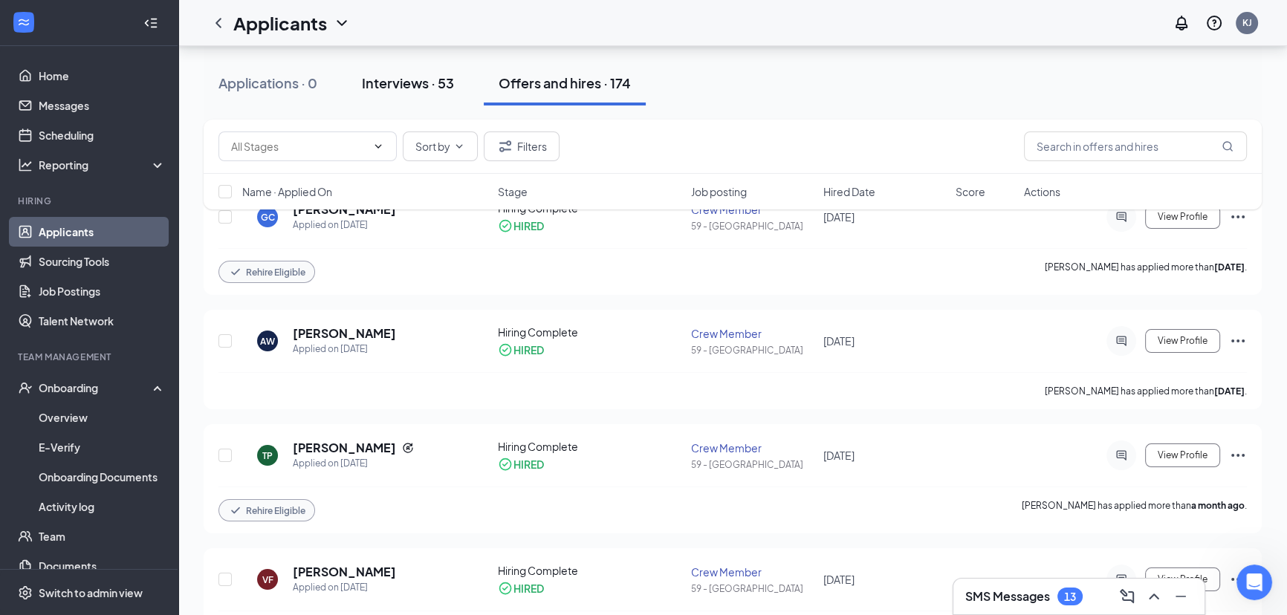
click at [412, 82] on div "Interviews · 53" at bounding box center [408, 83] width 92 height 19
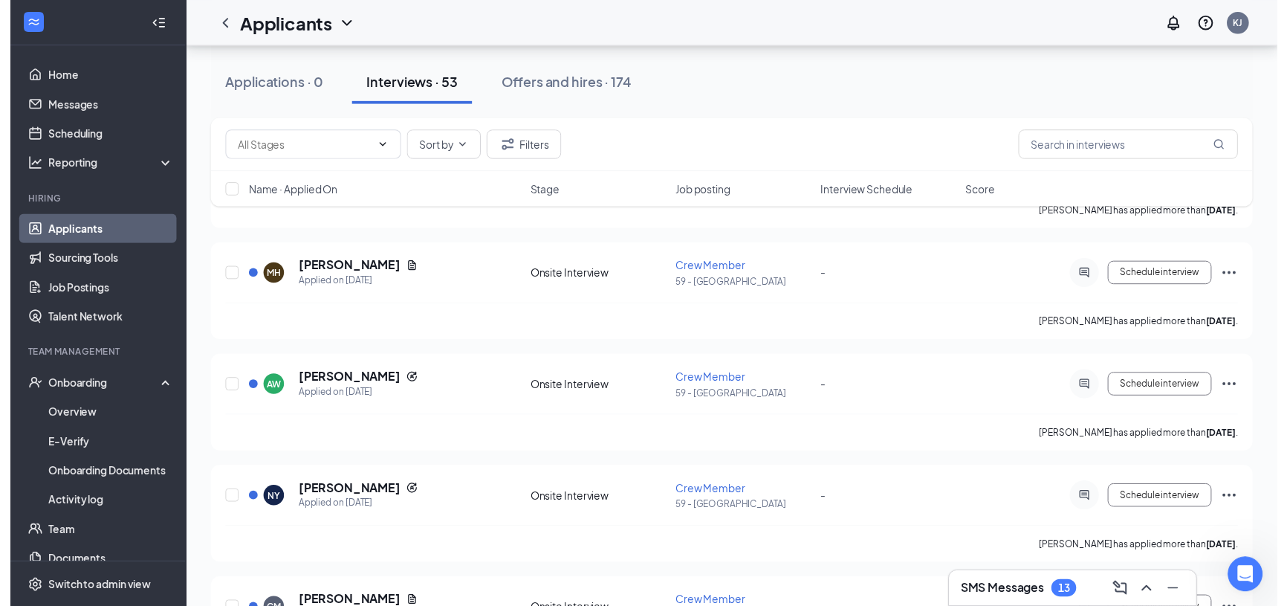
scroll to position [945, 0]
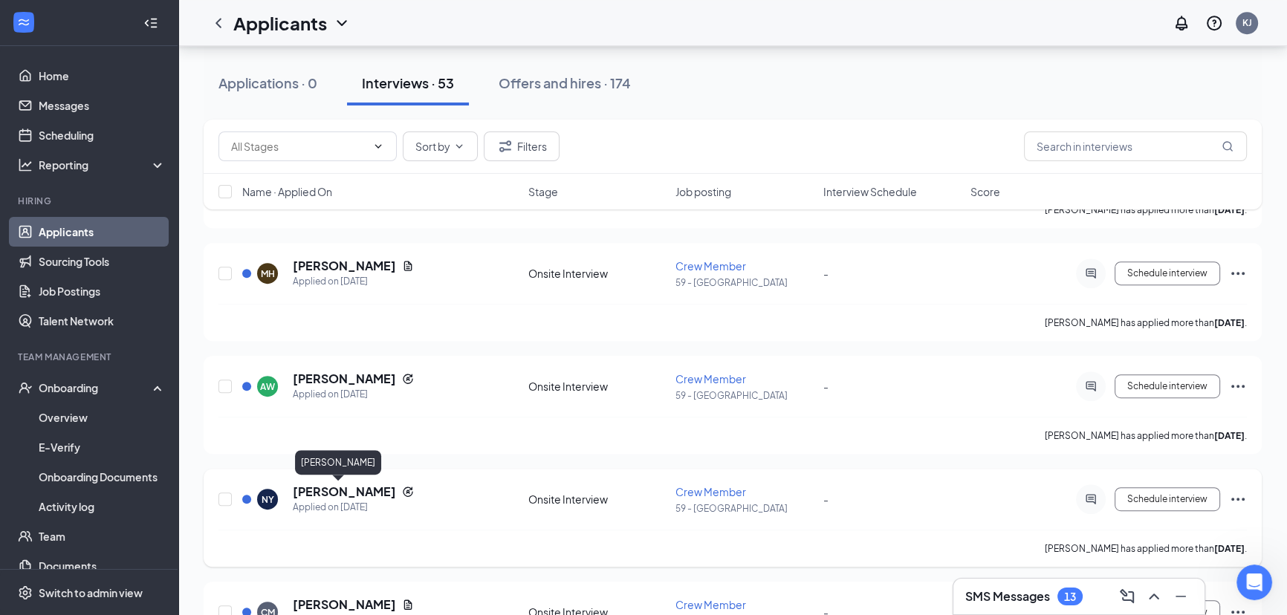
click at [341, 489] on h5 "[PERSON_NAME]" at bounding box center [344, 492] width 103 height 16
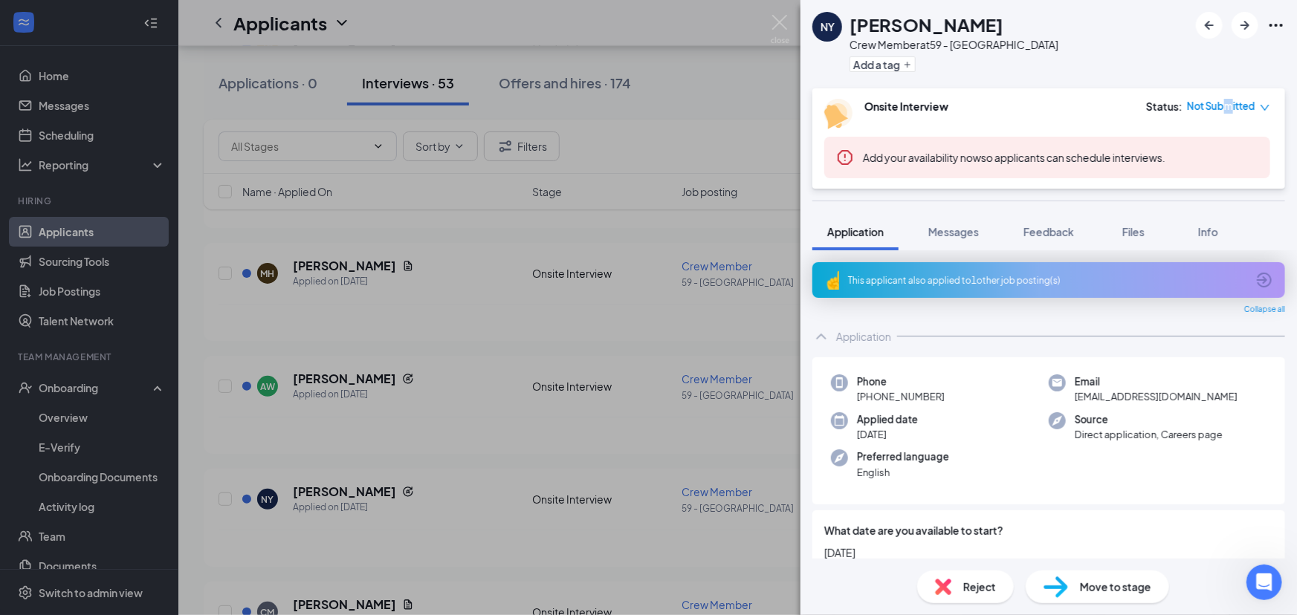
click at [1229, 104] on span "Not Submitted" at bounding box center [1221, 106] width 68 height 15
click at [1191, 177] on span "Mark complete" at bounding box center [1212, 175] width 74 height 16
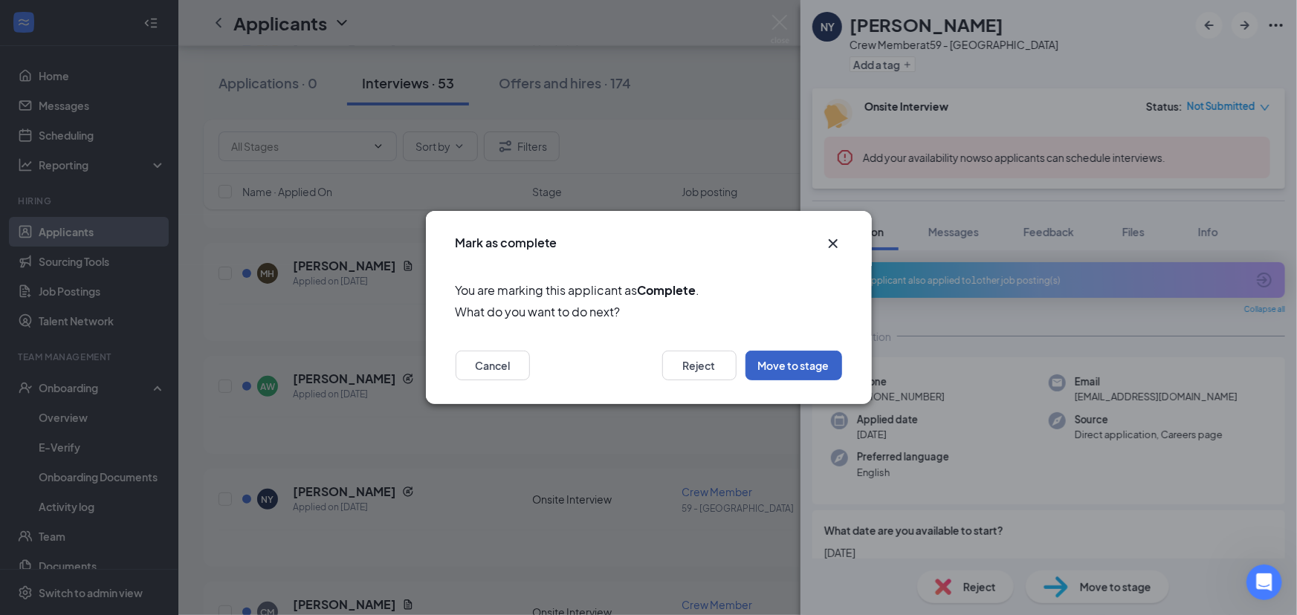
click at [807, 371] on button "Move to stage" at bounding box center [793, 366] width 97 height 30
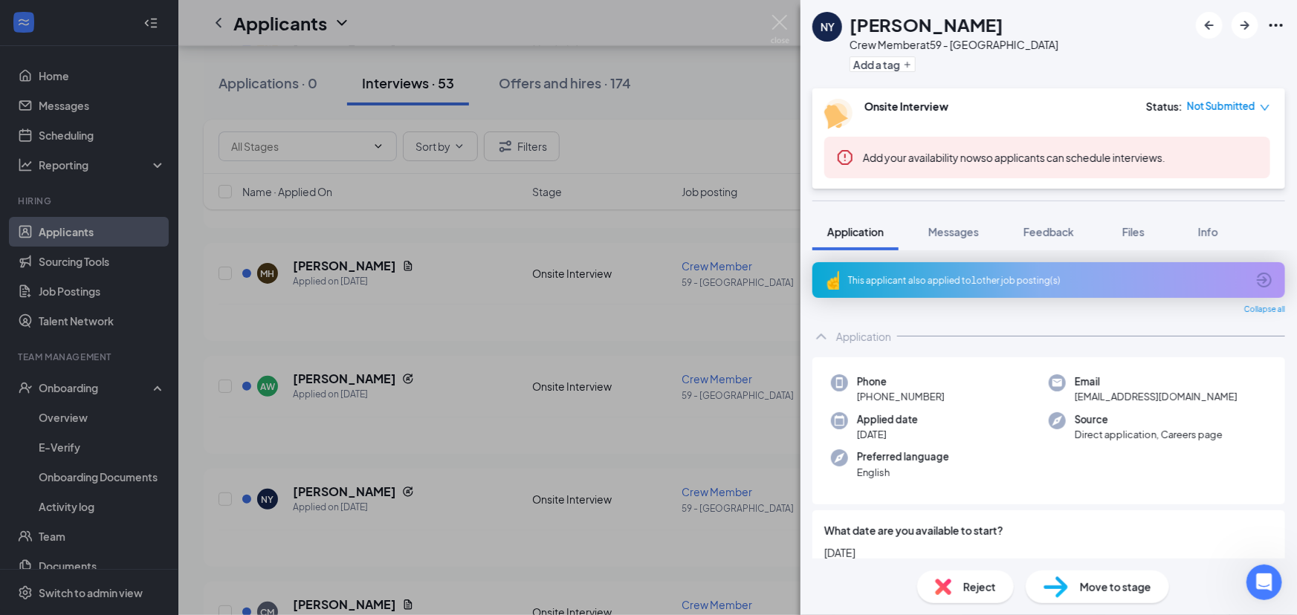
type input "Hiring Complete (final stage)"
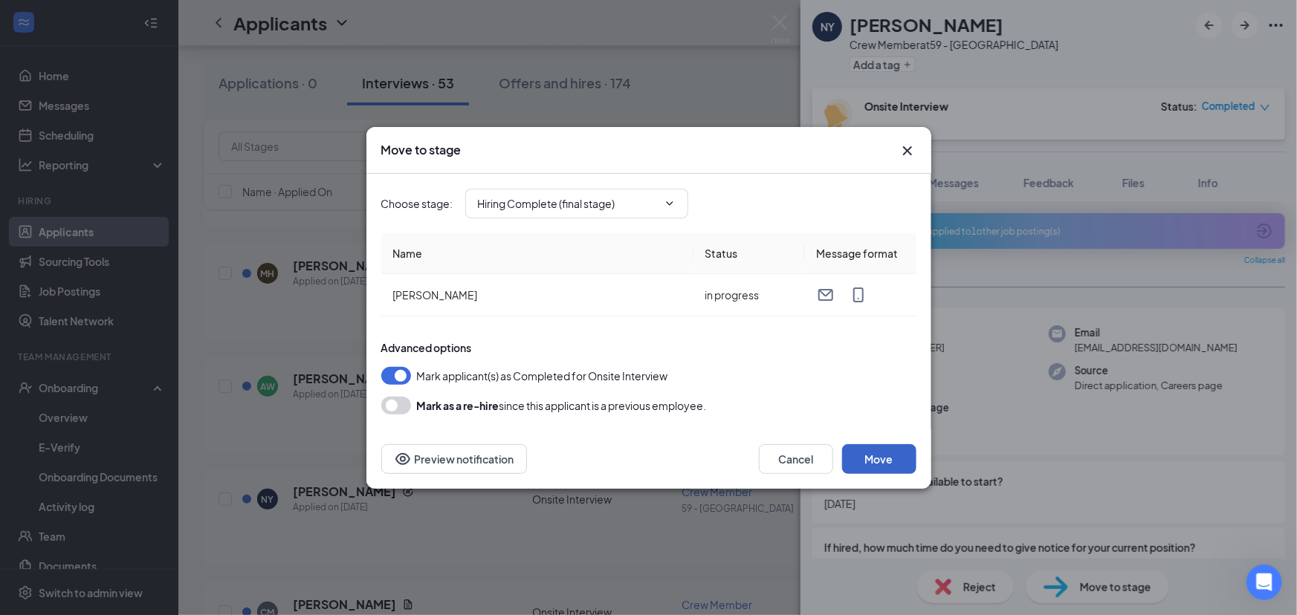
click at [858, 461] on button "Move" at bounding box center [879, 459] width 74 height 30
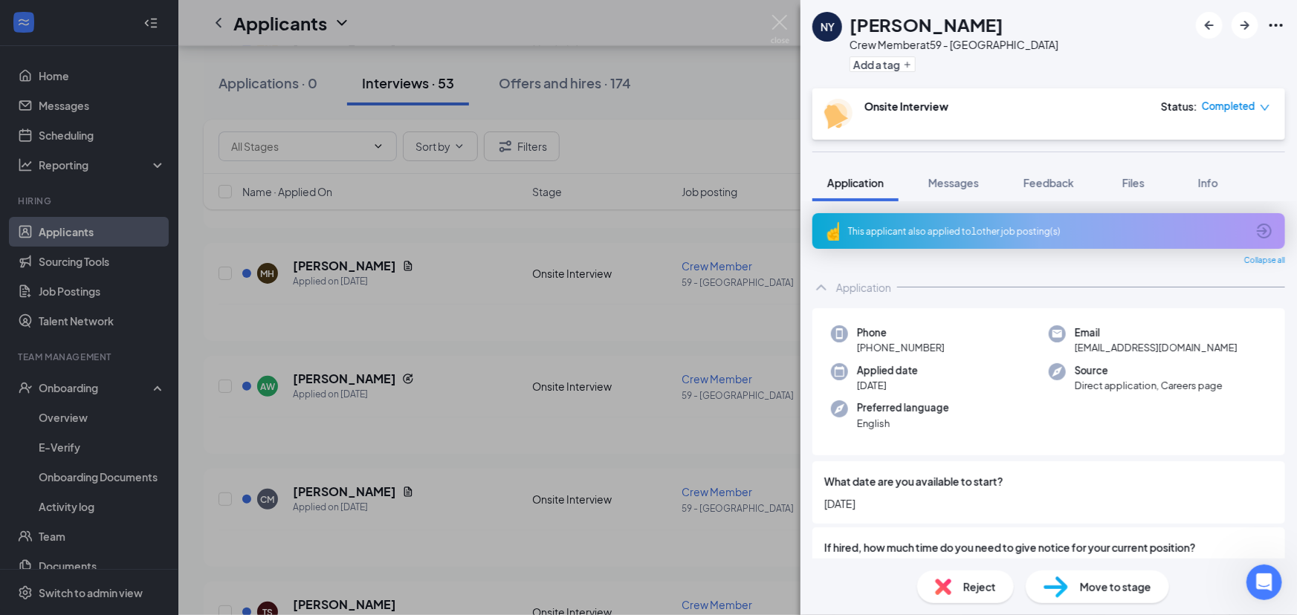
click at [667, 218] on div "NY [PERSON_NAME] Crew Member at 59 - [GEOGRAPHIC_DATA] Add a tag Onsite Intervi…" at bounding box center [648, 307] width 1297 height 615
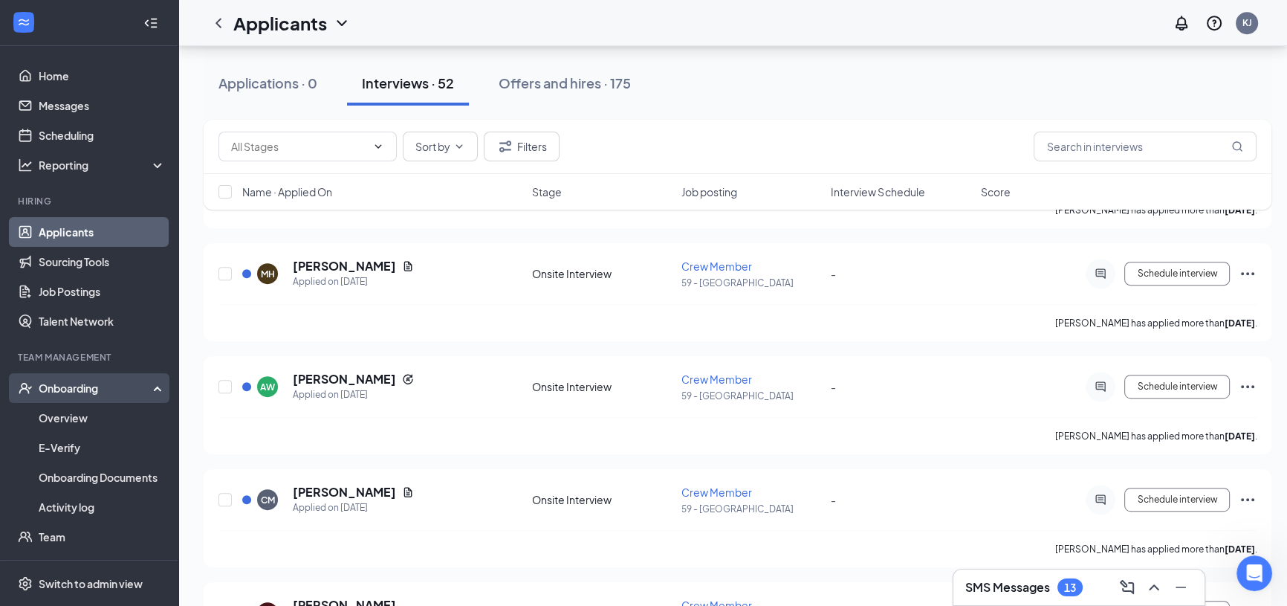
click at [63, 389] on div "Onboarding" at bounding box center [96, 387] width 114 height 15
click at [111, 388] on div "Onboarding" at bounding box center [96, 387] width 114 height 15
click at [77, 414] on link "Overview" at bounding box center [102, 418] width 127 height 30
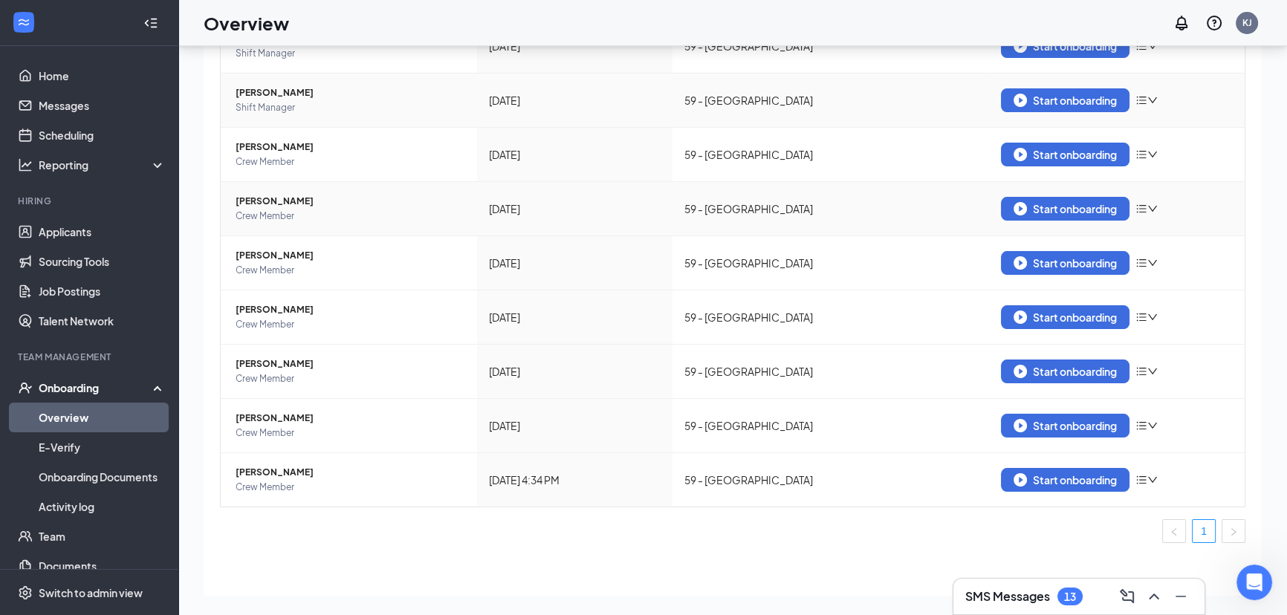
scroll to position [173, 0]
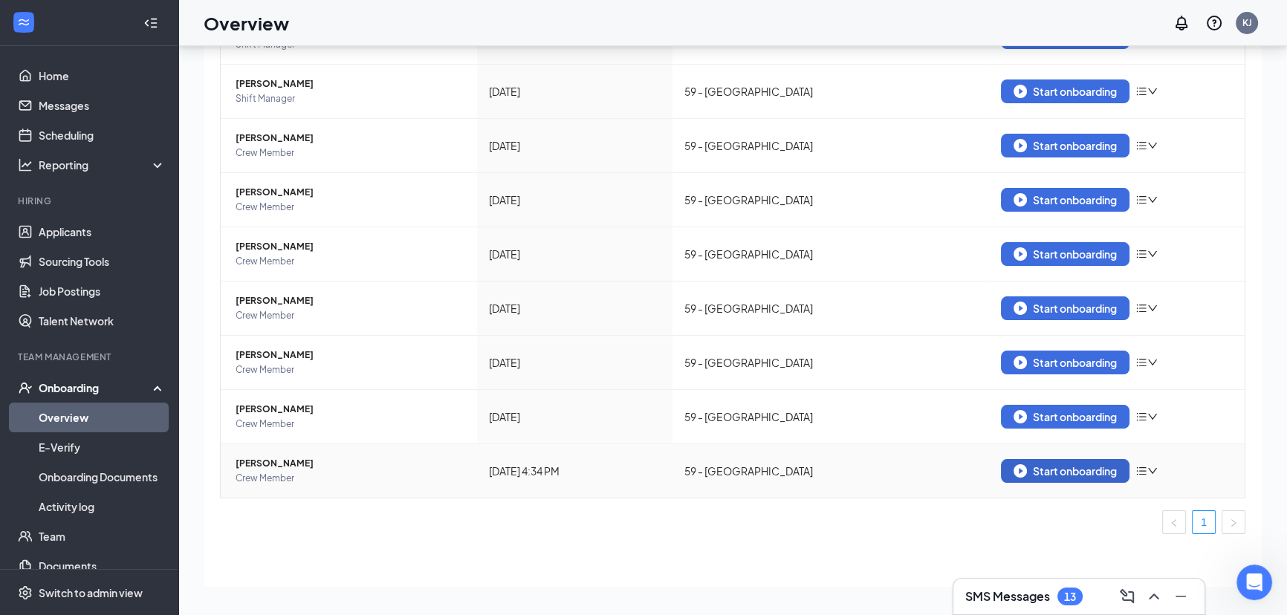
click at [1027, 464] on div "Start onboarding" at bounding box center [1065, 470] width 103 height 13
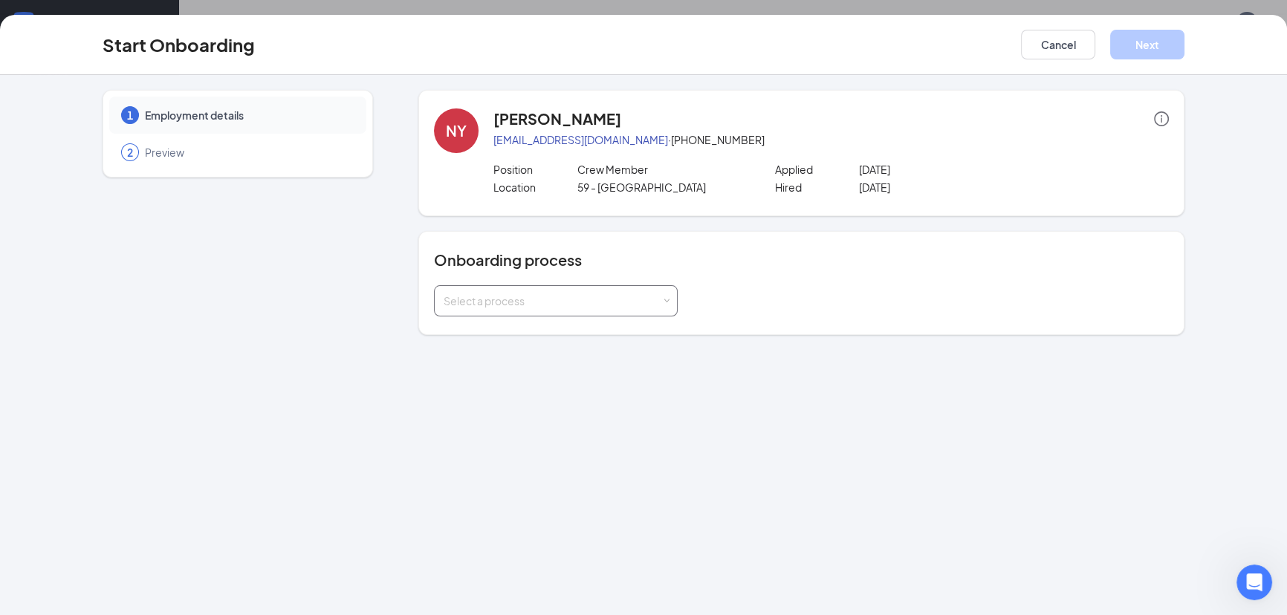
click at [536, 305] on div "Select a process" at bounding box center [553, 301] width 218 height 15
click at [493, 329] on span "General Onboarding Process" at bounding box center [510, 330] width 143 height 13
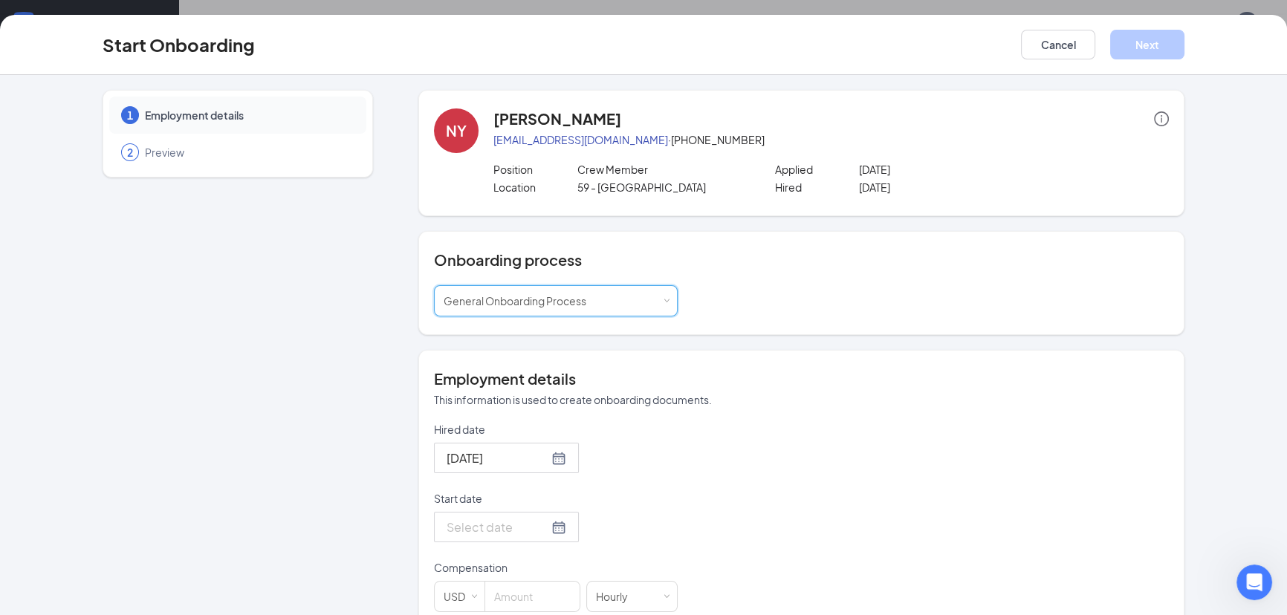
click at [541, 533] on div at bounding box center [507, 527] width 120 height 19
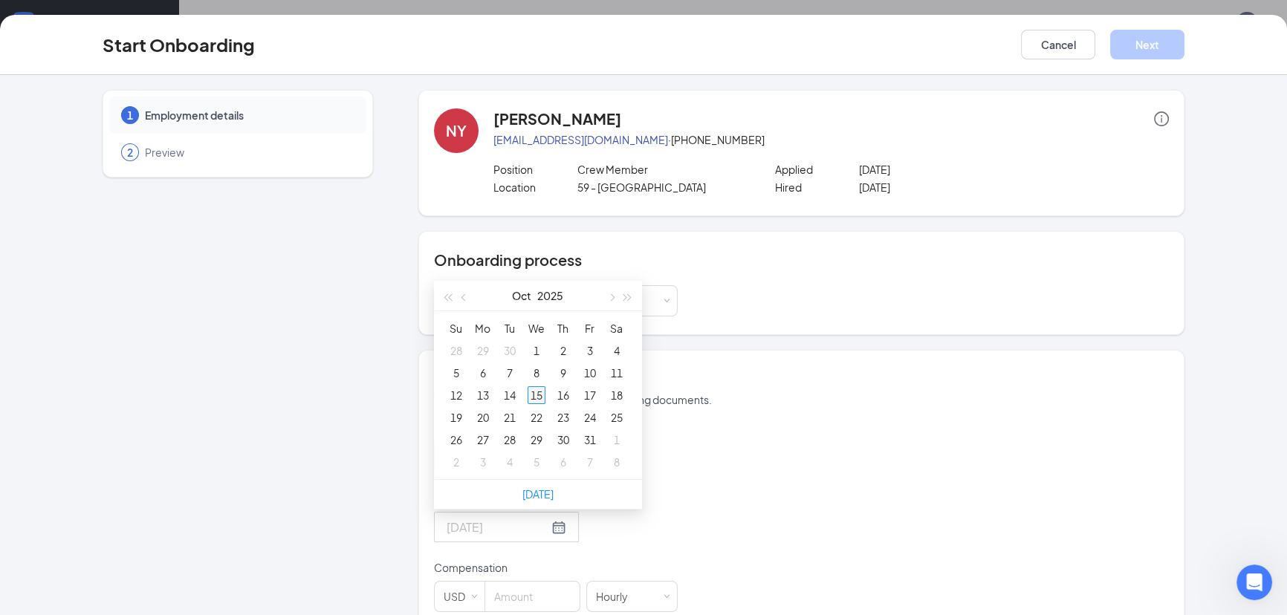
type input "[DATE]"
click at [531, 393] on div "15" at bounding box center [537, 395] width 18 height 18
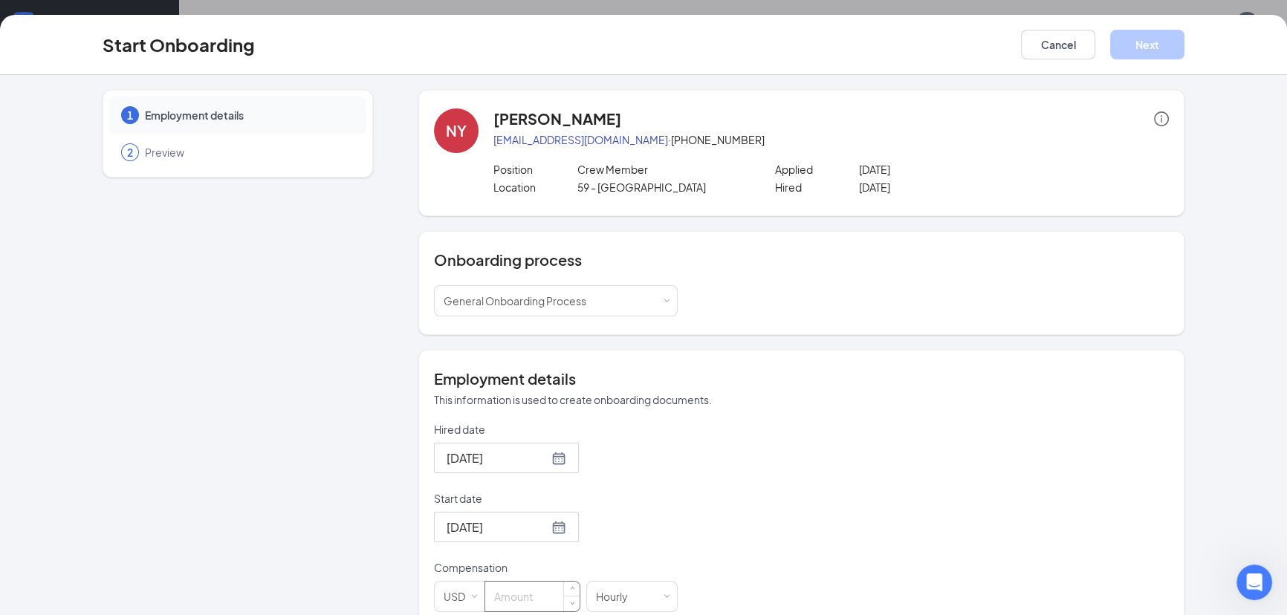
click at [508, 586] on input at bounding box center [532, 597] width 94 height 30
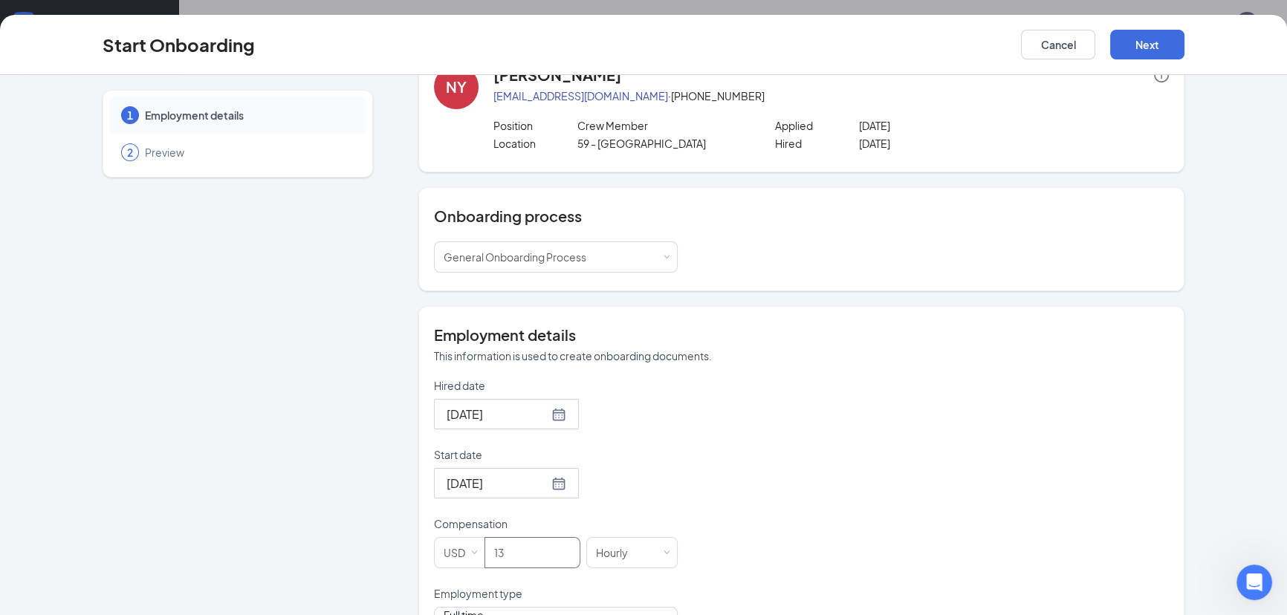
scroll to position [99, 0]
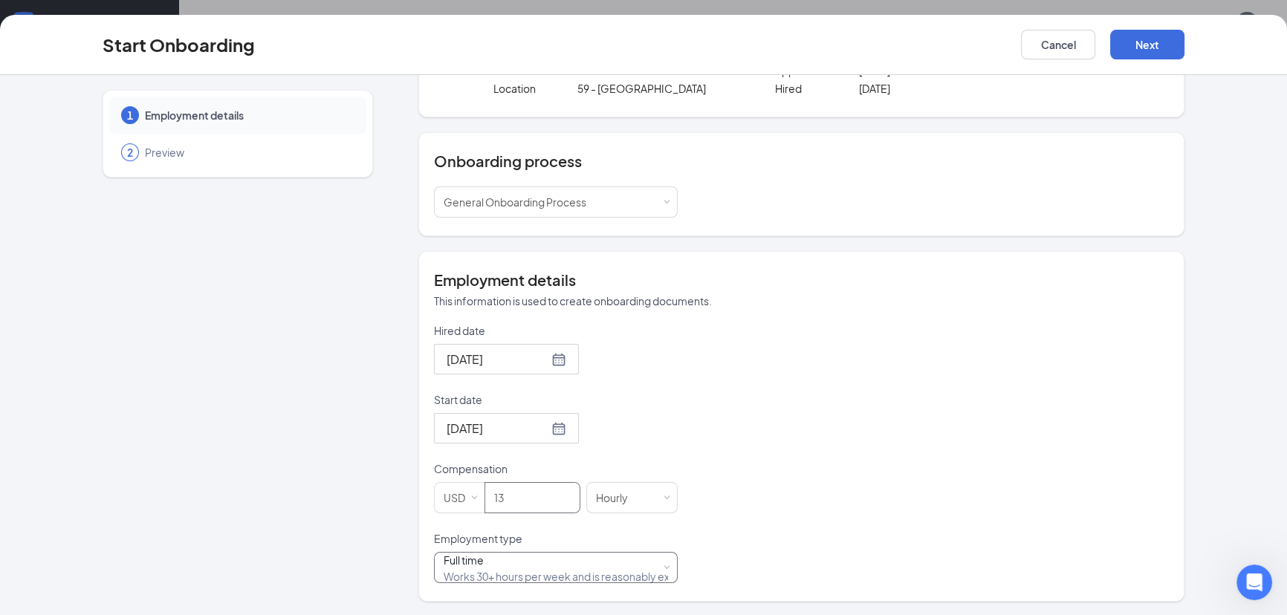
type input "13"
click at [504, 570] on div "Full time Works 30+ hours per week and is reasonably expected to work" at bounding box center [556, 568] width 224 height 30
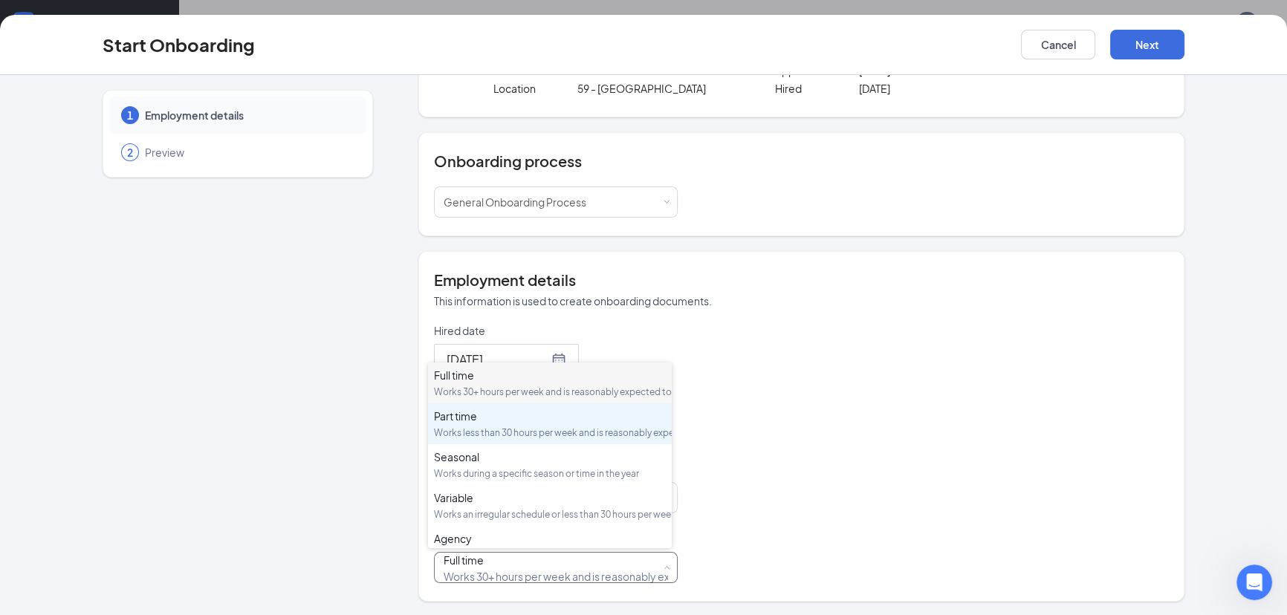
click at [505, 438] on div "Part time Works less than 30 hours per week and is reasonably expected to work" at bounding box center [550, 424] width 232 height 30
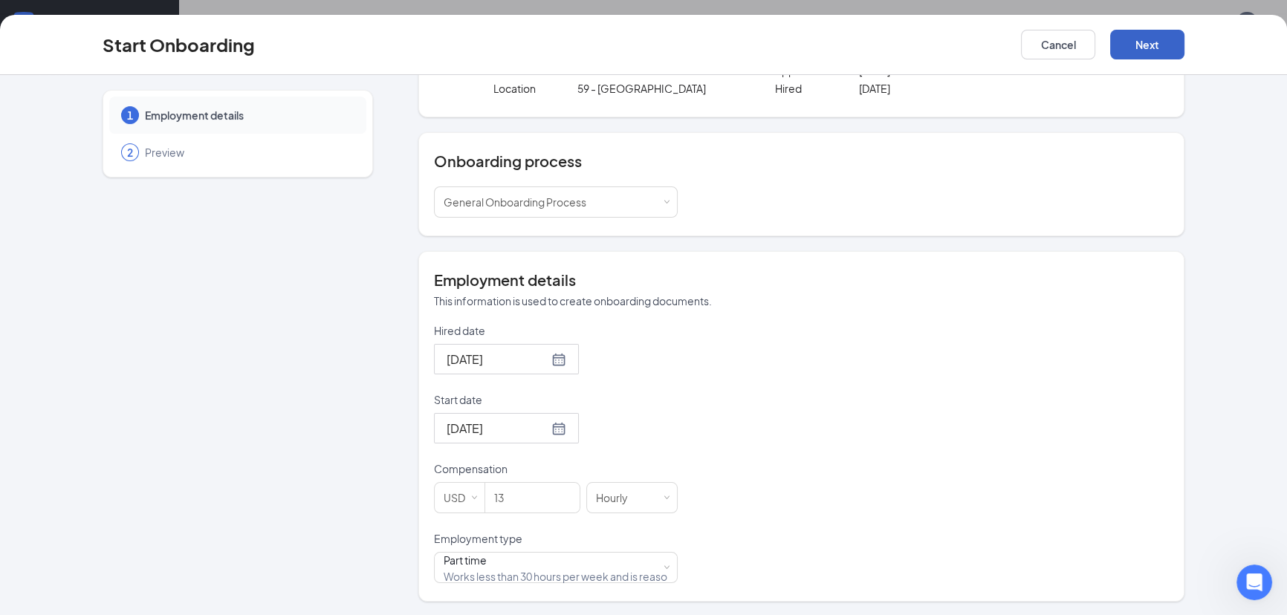
click at [1147, 36] on button "Next" at bounding box center [1147, 45] width 74 height 30
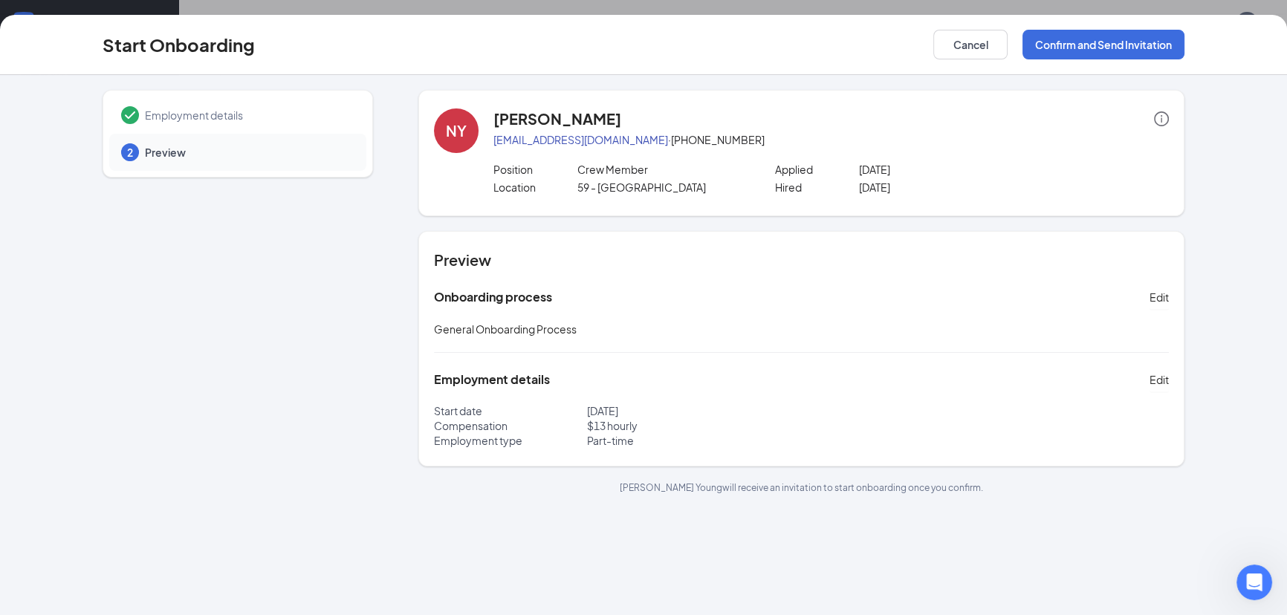
scroll to position [0, 0]
click at [1145, 39] on button "Confirm and Send Invitation" at bounding box center [1103, 45] width 162 height 30
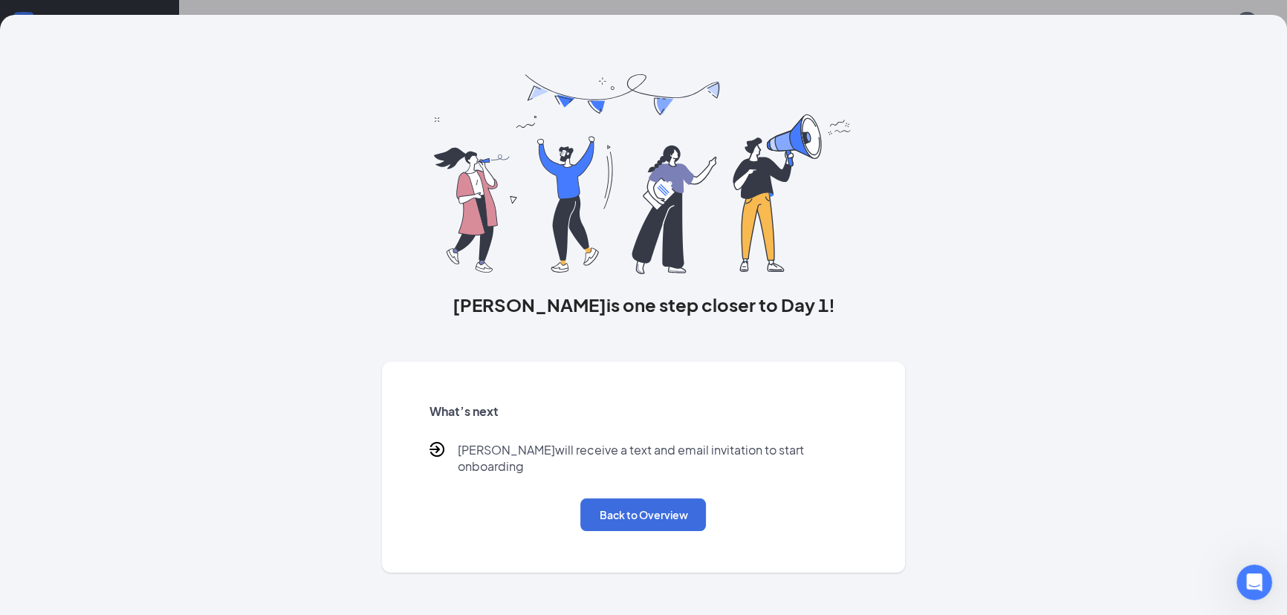
scroll to position [119, 0]
click at [661, 499] on button "Back to Overview" at bounding box center [643, 515] width 126 height 33
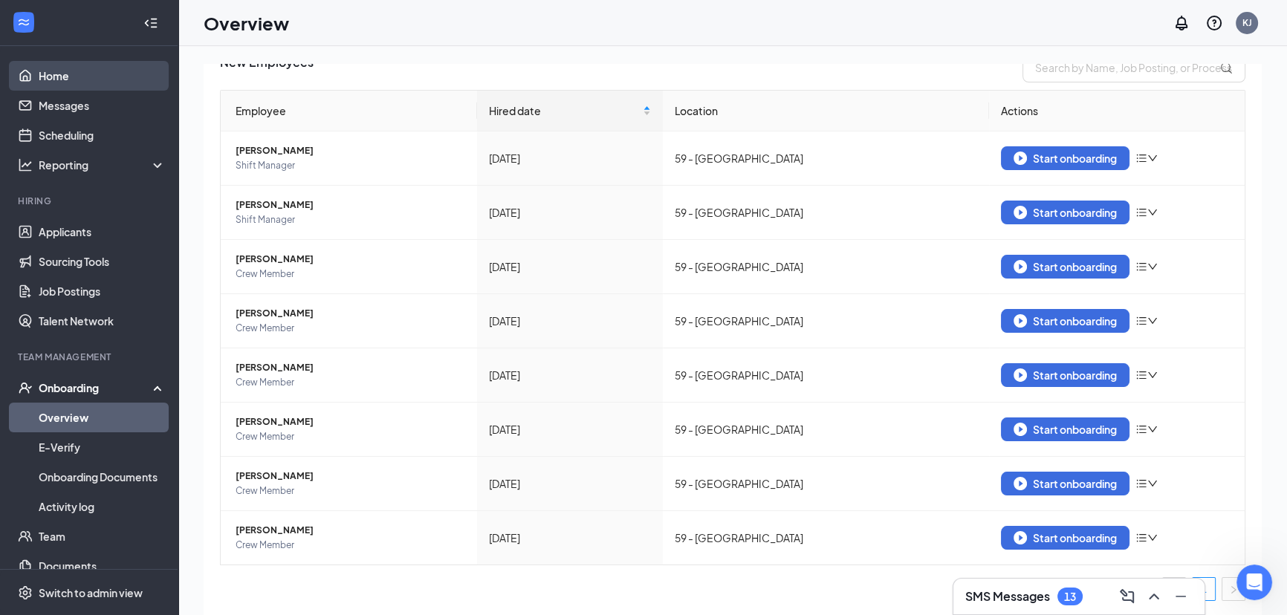
click at [68, 74] on link "Home" at bounding box center [102, 76] width 127 height 30
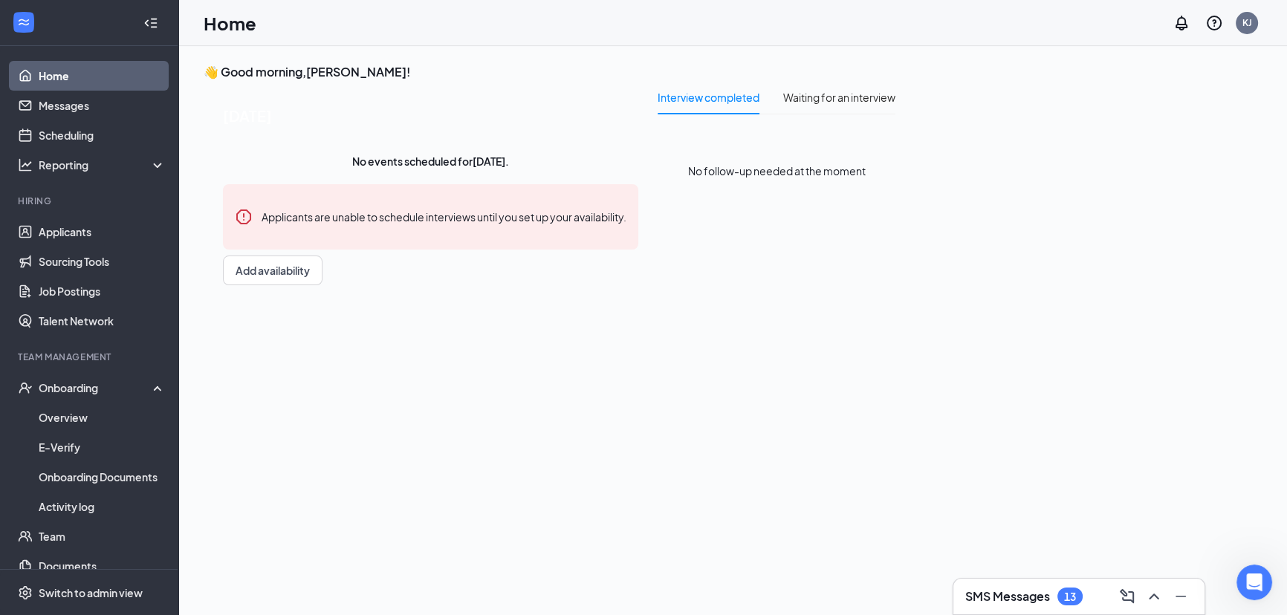
click at [360, 70] on h3 "👋 Good morning, [PERSON_NAME] !" at bounding box center [550, 72] width 692 height 16
drag, startPoint x: 360, startPoint y: 71, endPoint x: 325, endPoint y: 73, distance: 34.3
click at [325, 73] on h3 "👋 Good morning, [PERSON_NAME] !" at bounding box center [550, 72] width 692 height 16
